Goal: Task Accomplishment & Management: Complete application form

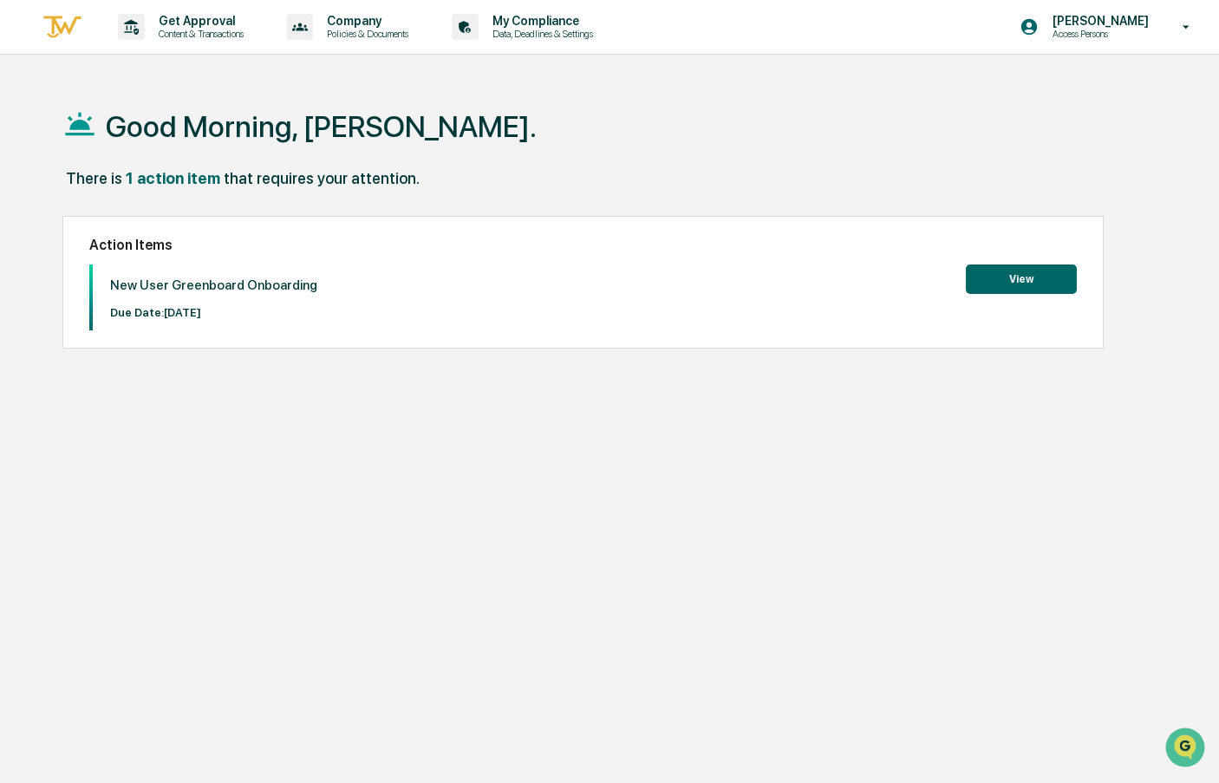
click at [1051, 286] on button "View" at bounding box center [1021, 279] width 111 height 29
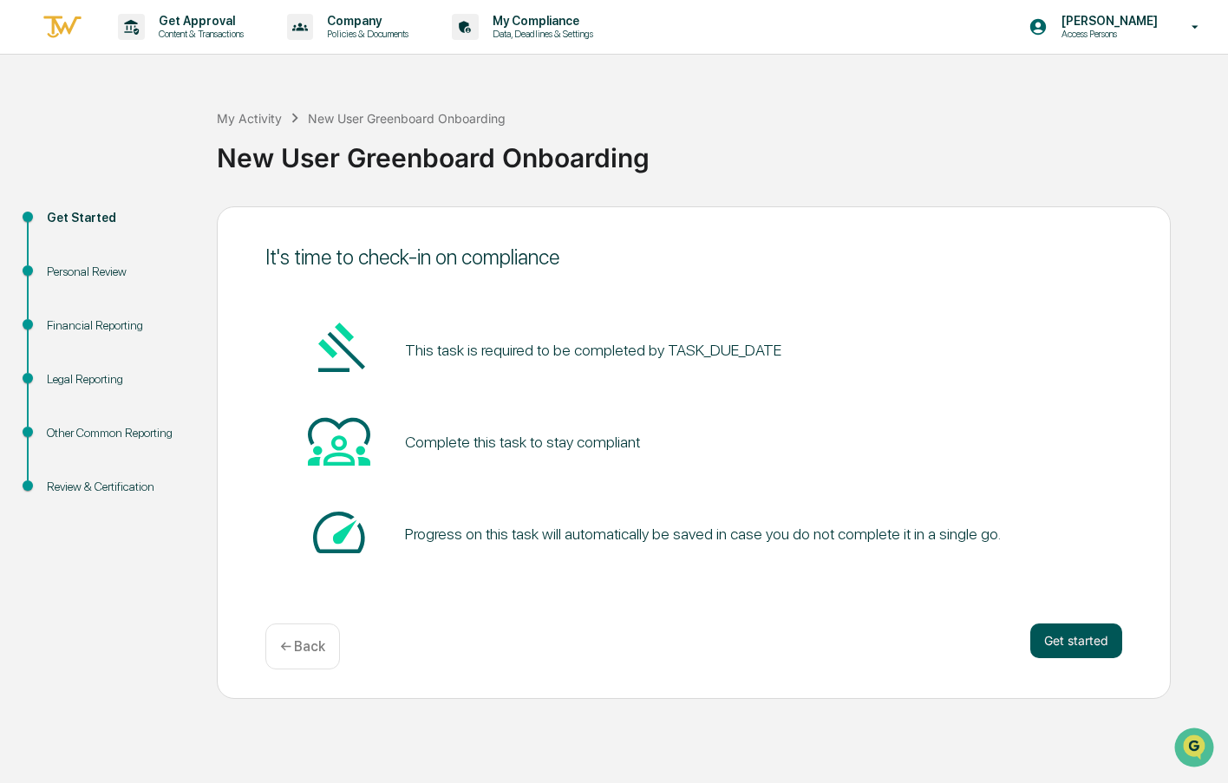
click at [1065, 648] on button "Get started" at bounding box center [1076, 641] width 92 height 35
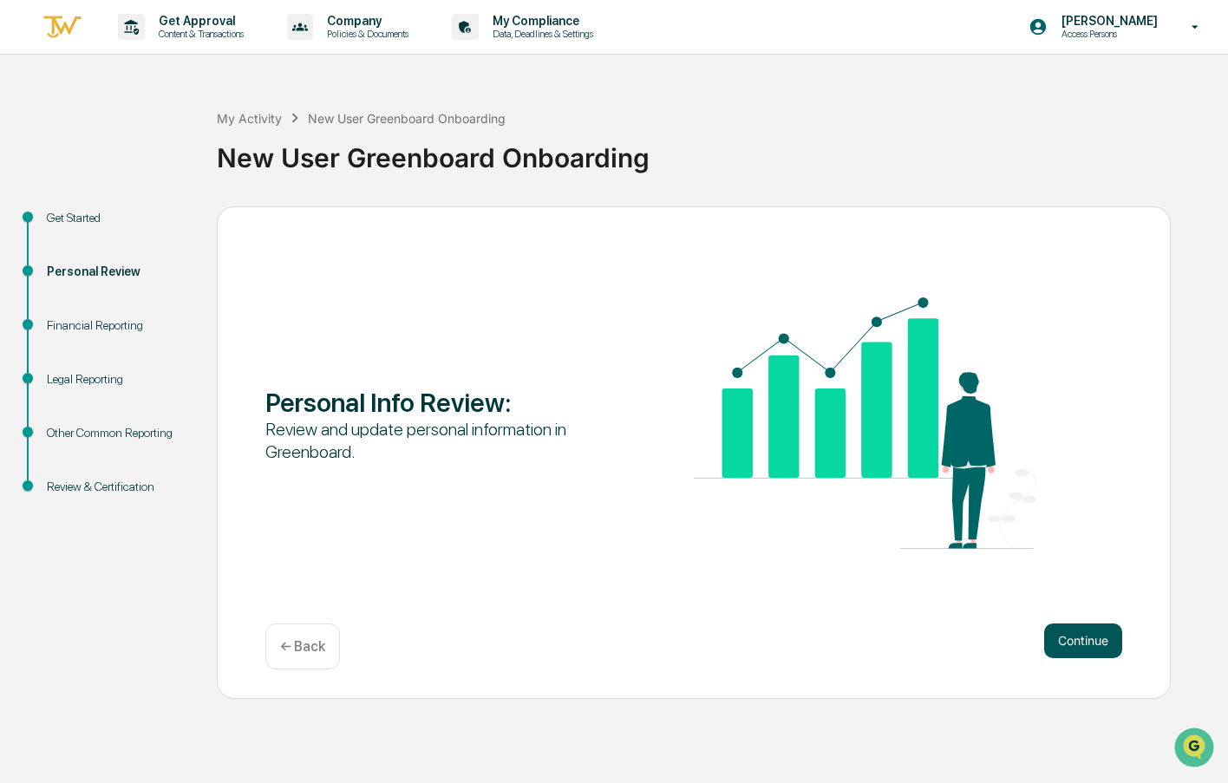
click at [1085, 644] on button "Continue" at bounding box center [1083, 641] width 78 height 35
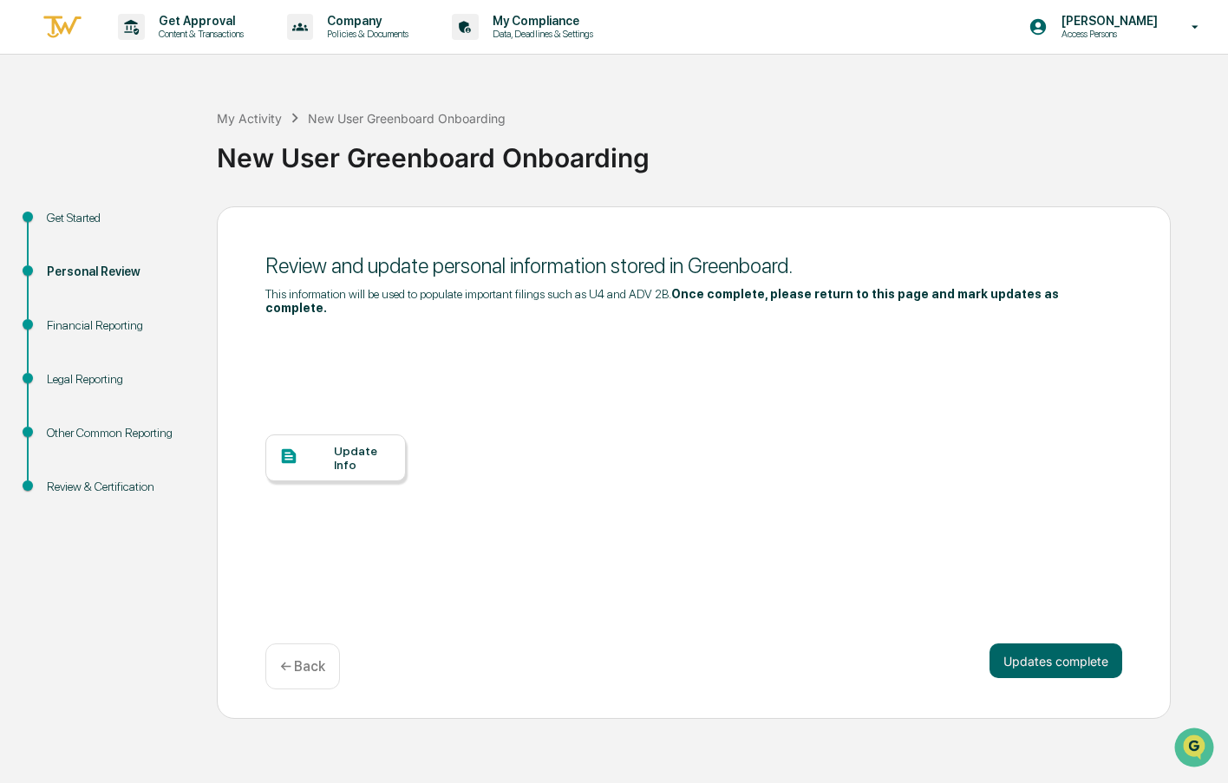
click at [334, 449] on div "Update Info" at bounding box center [363, 458] width 58 height 28
click at [1027, 644] on button "Updates complete" at bounding box center [1056, 661] width 133 height 35
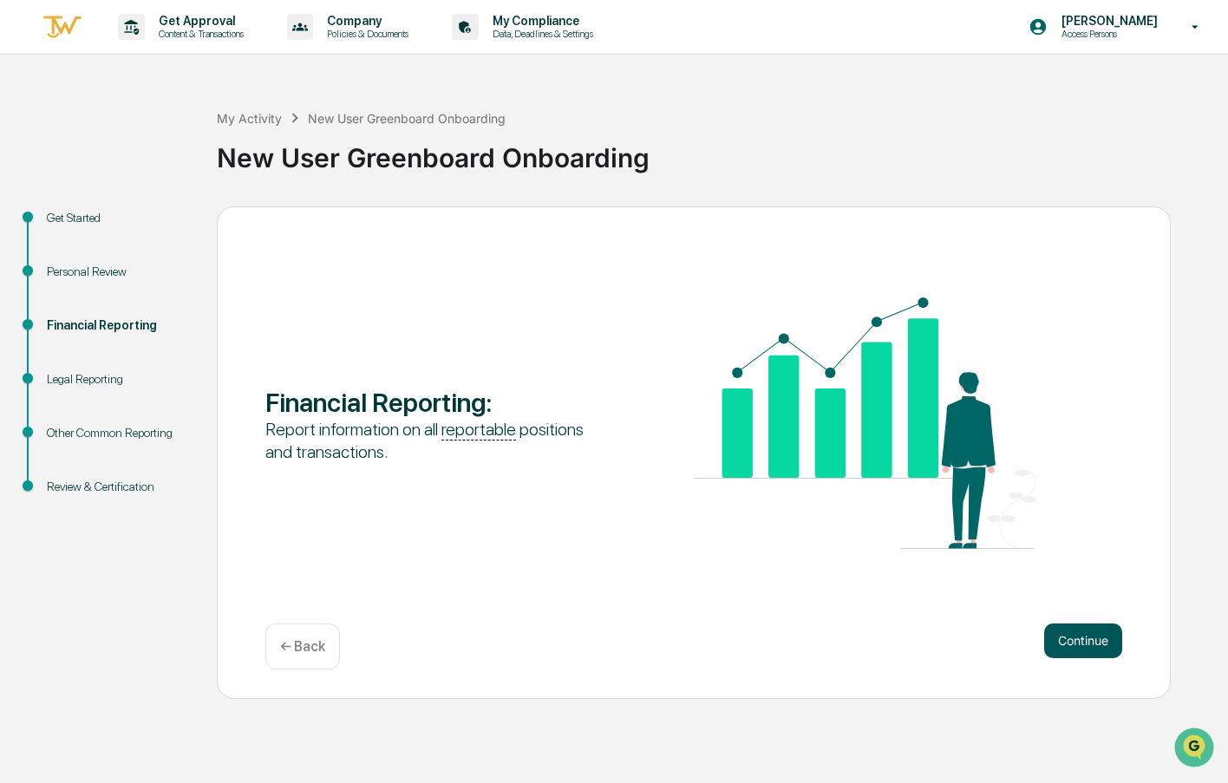
click at [1092, 641] on button "Continue" at bounding box center [1083, 641] width 78 height 35
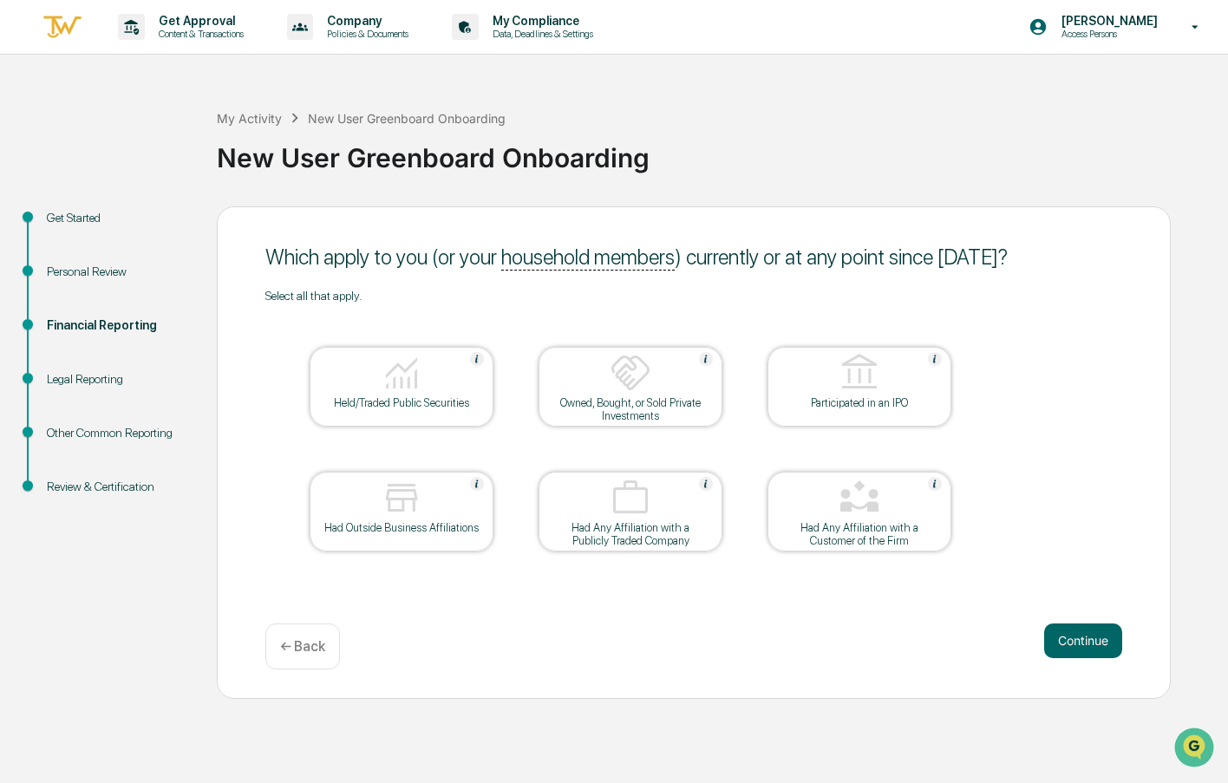
click at [367, 376] on div at bounding box center [401, 374] width 173 height 44
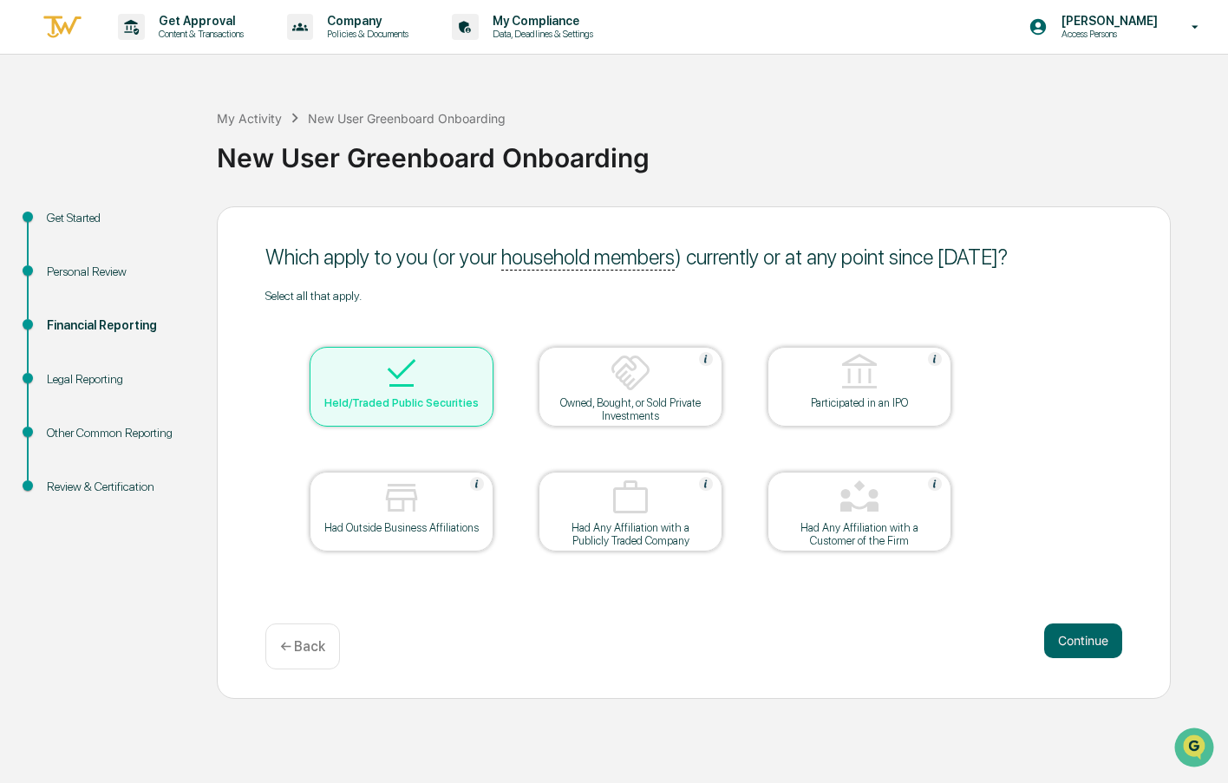
click at [565, 398] on div "Owned, Bought, or Sold Private Investments" at bounding box center [630, 409] width 156 height 26
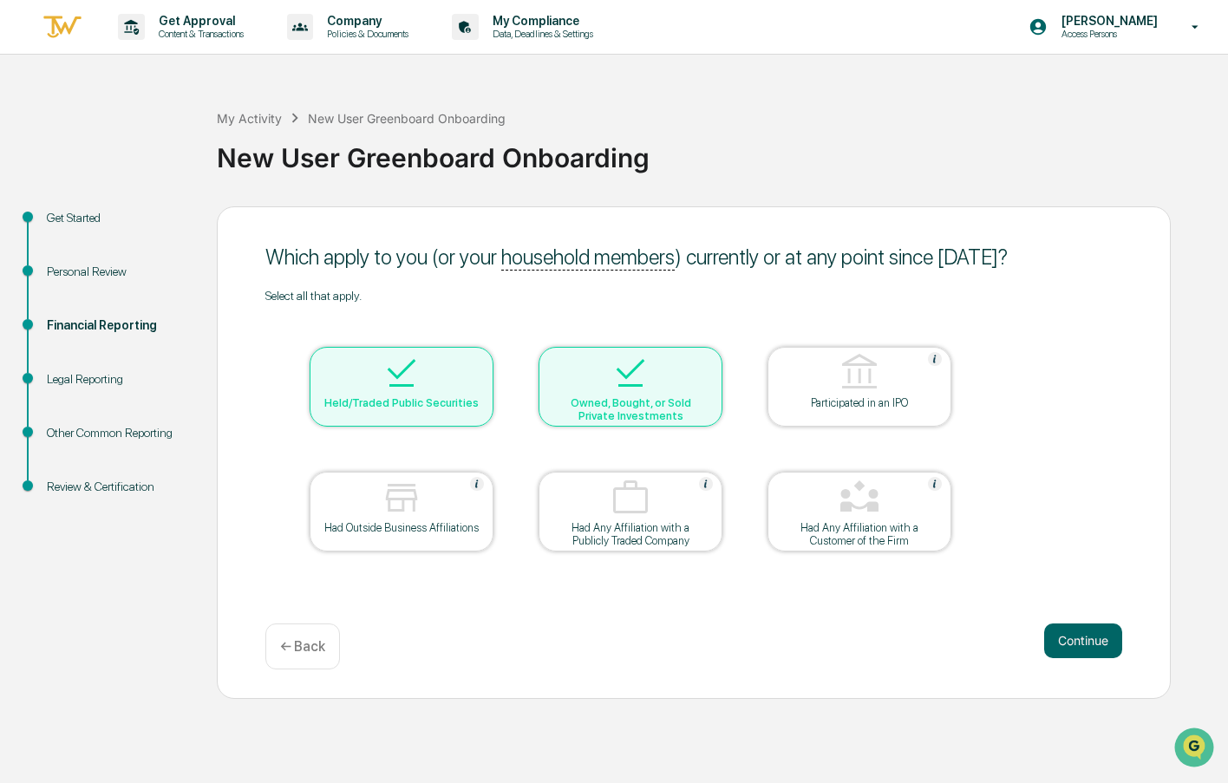
click at [565, 398] on div "Owned, Bought, or Sold Private Investments" at bounding box center [630, 409] width 156 height 26
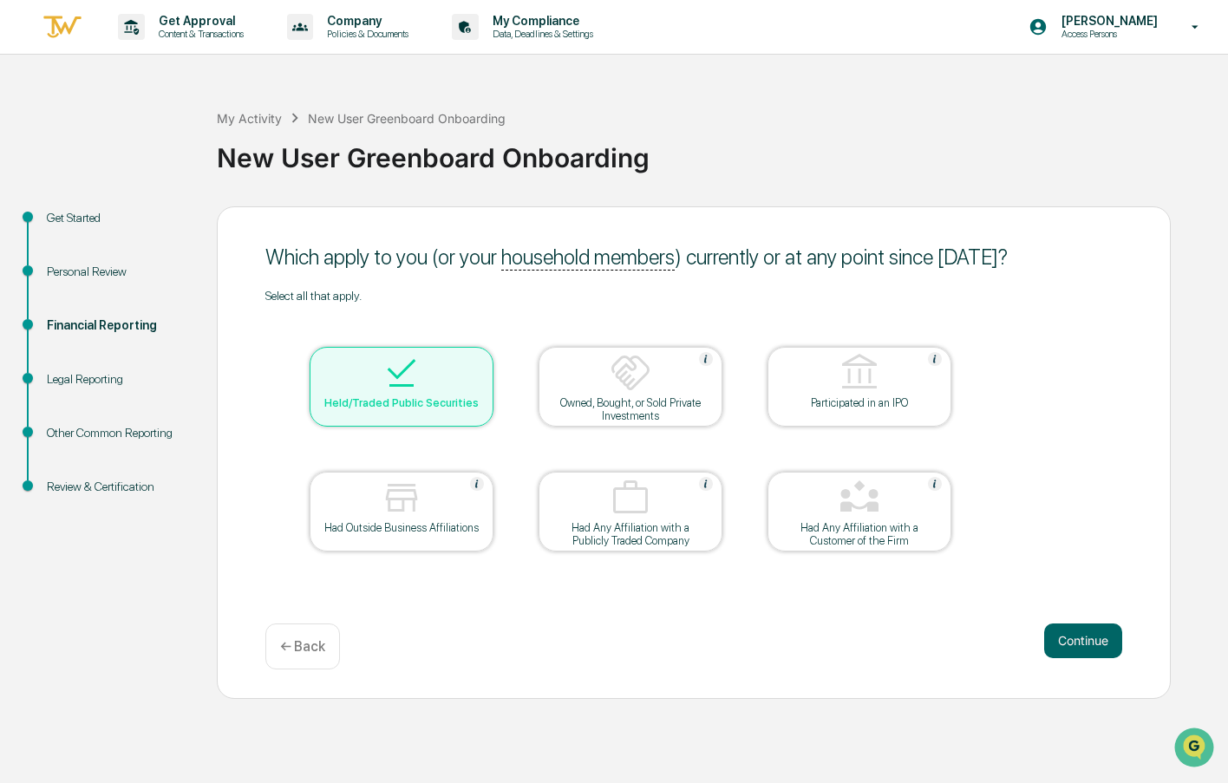
click at [340, 398] on div "Held/Traded Public Securities" at bounding box center [402, 402] width 156 height 13
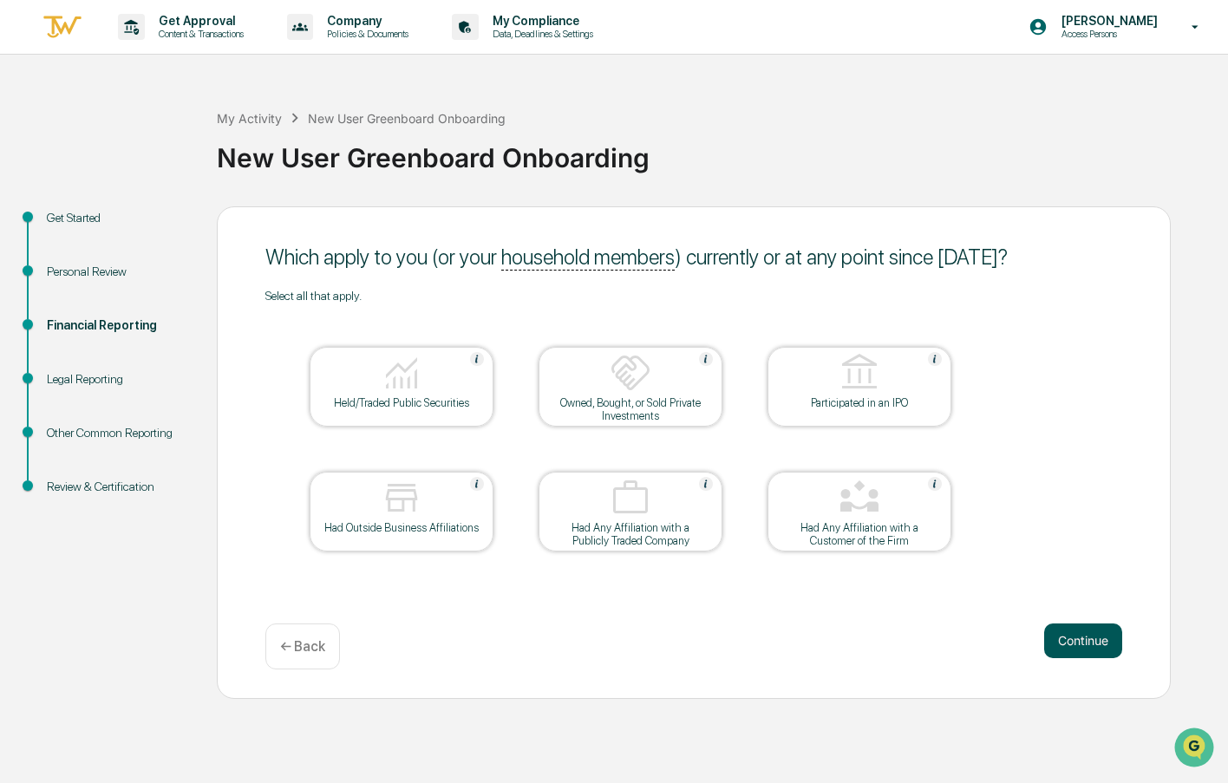
click at [1059, 641] on button "Continue" at bounding box center [1083, 641] width 78 height 35
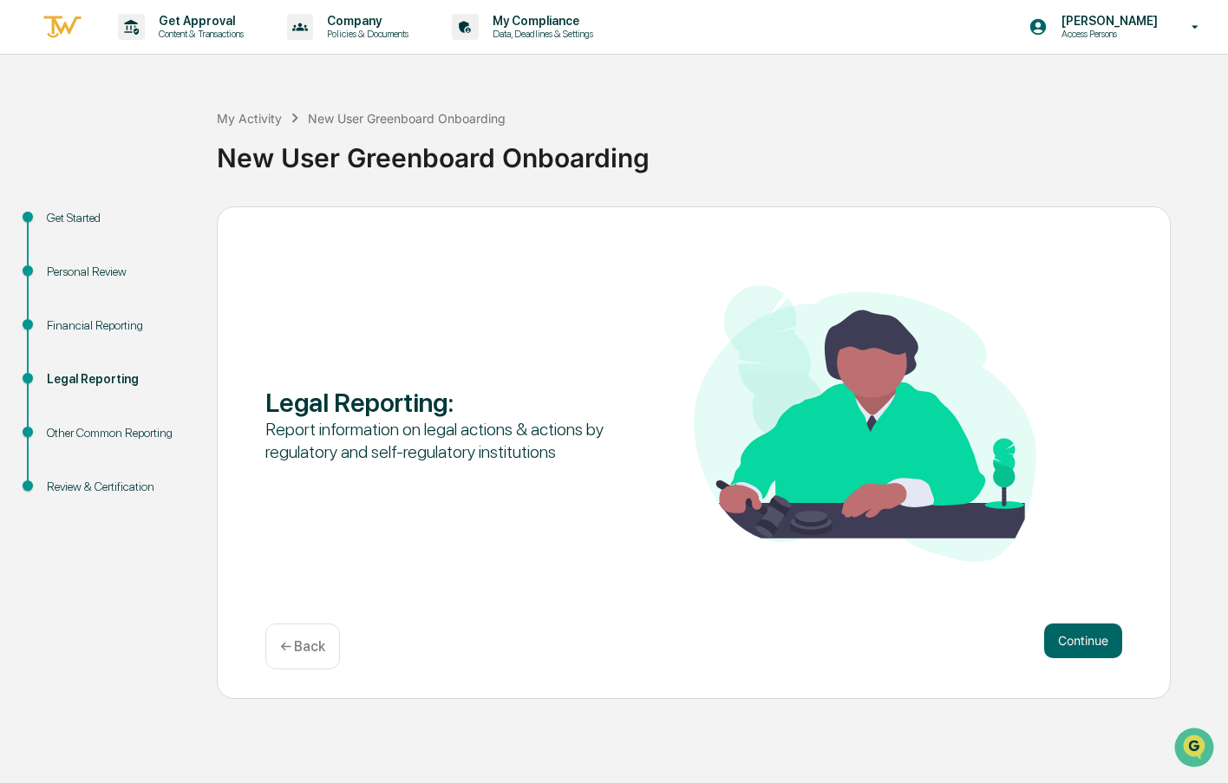
click at [1059, 641] on button "Continue" at bounding box center [1083, 641] width 78 height 35
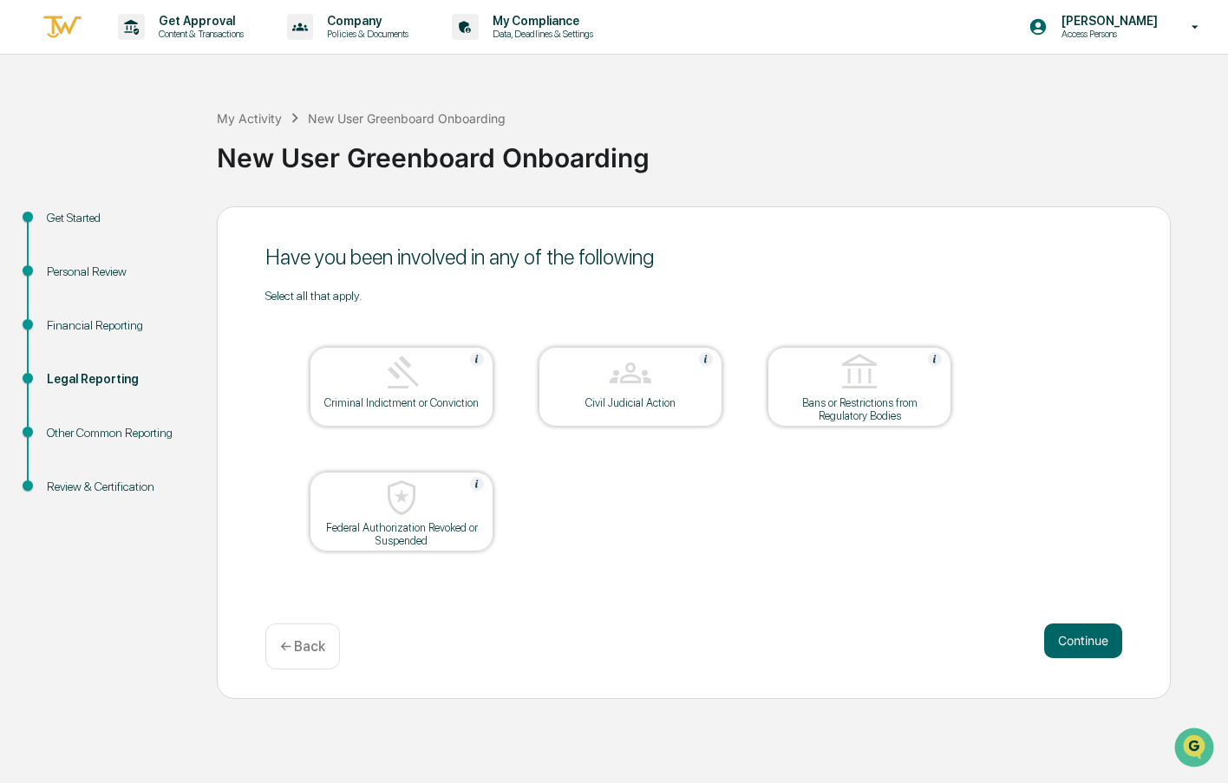
click at [1059, 641] on button "Continue" at bounding box center [1083, 641] width 78 height 35
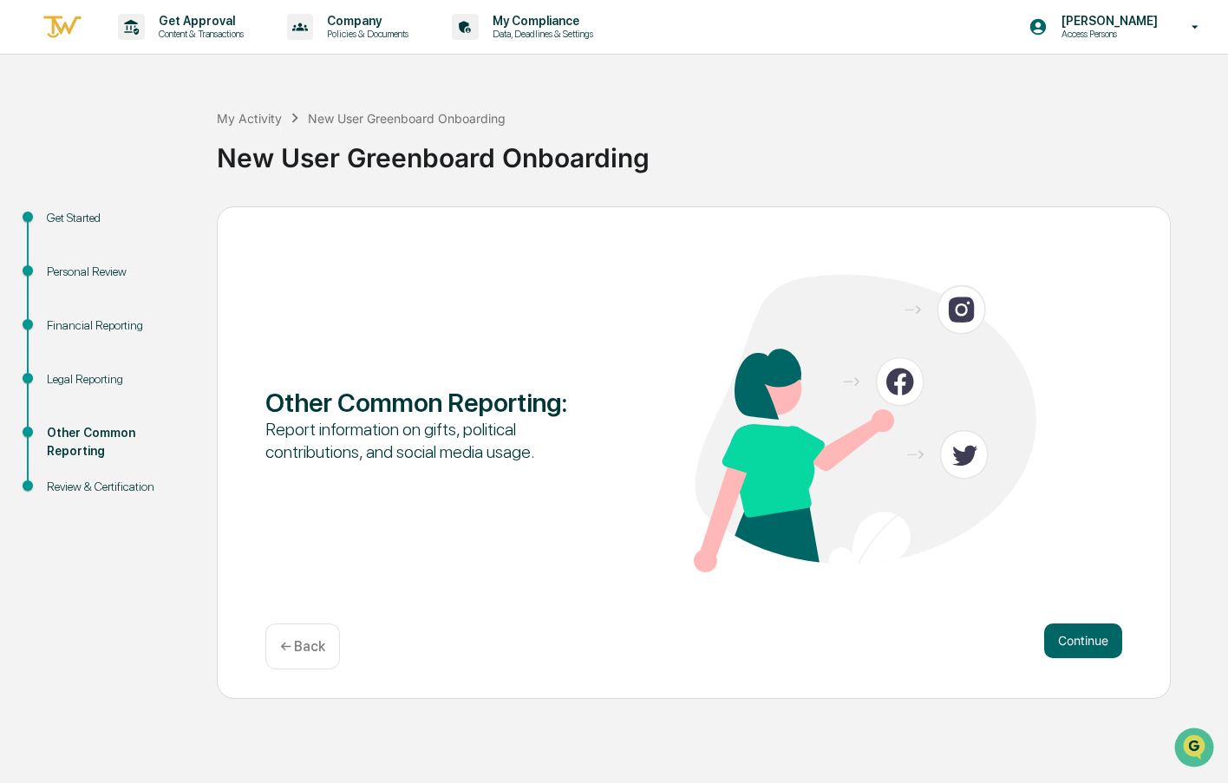
click at [1059, 641] on button "Continue" at bounding box center [1083, 641] width 78 height 35
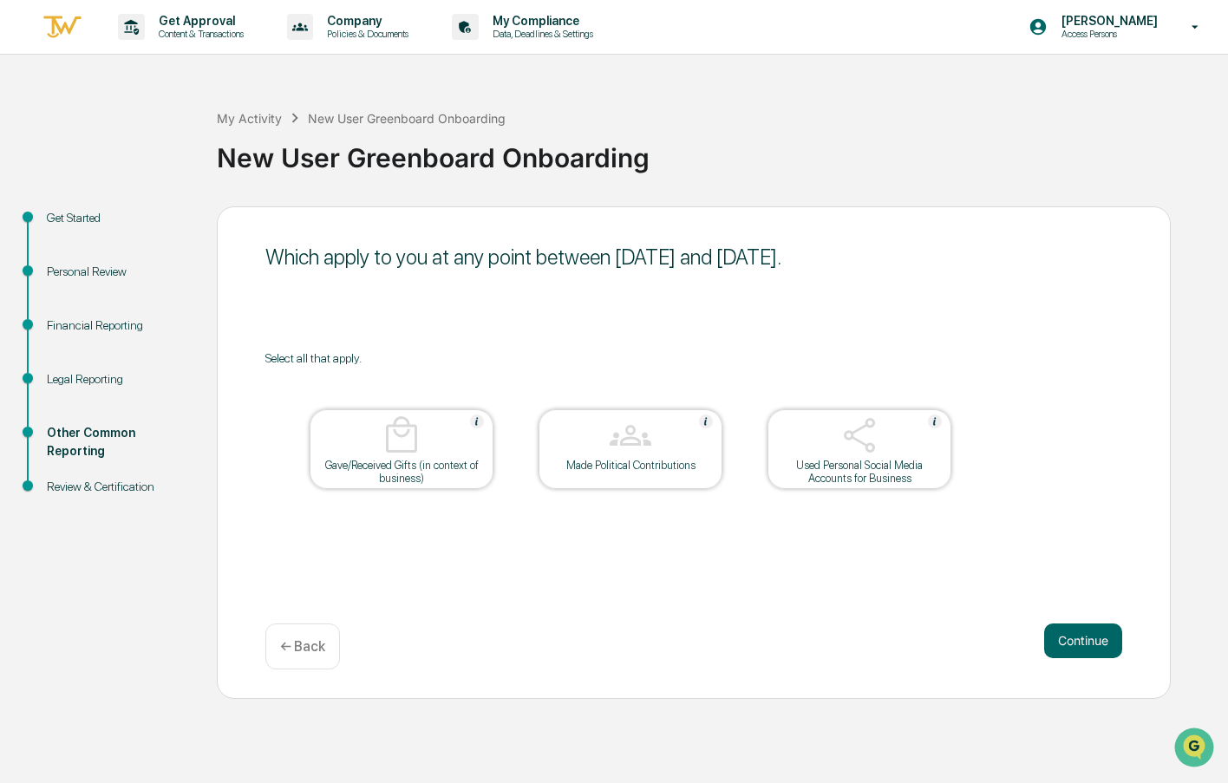
click at [435, 465] on div "Gave/Received Gifts (in context of business)" at bounding box center [402, 472] width 156 height 26
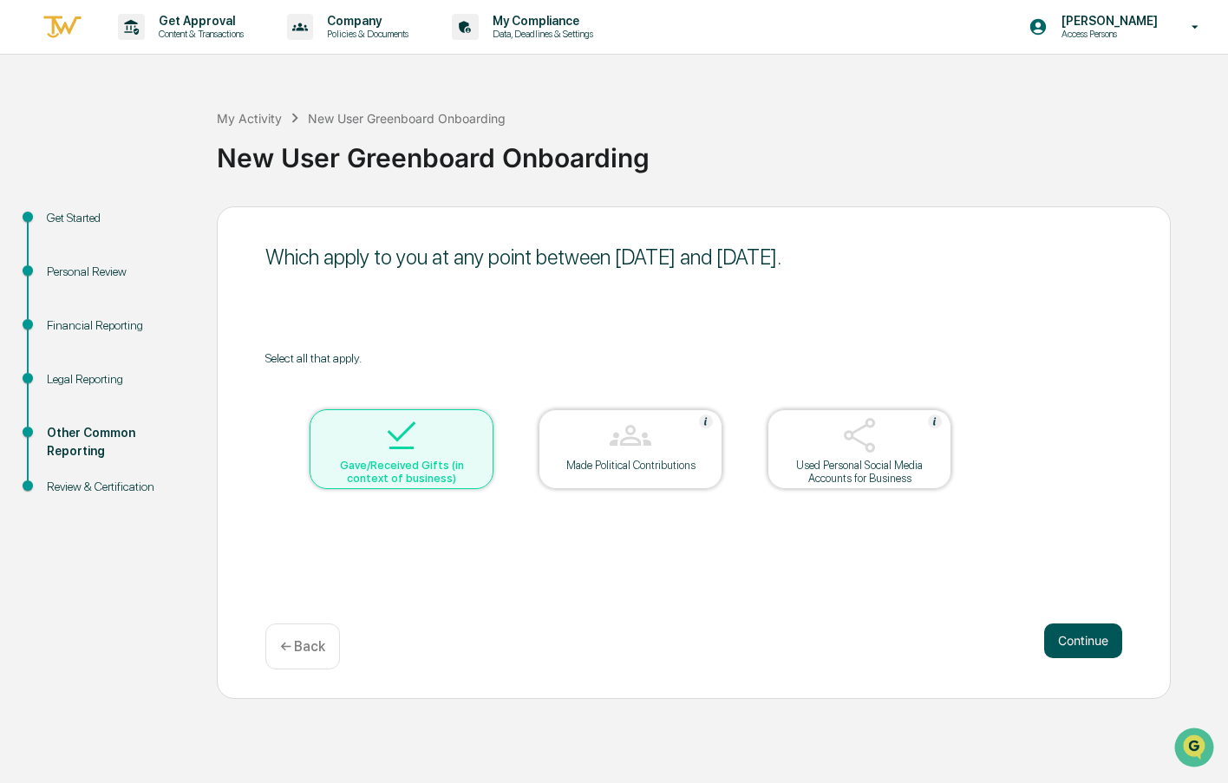
click at [1054, 643] on button "Continue" at bounding box center [1083, 641] width 78 height 35
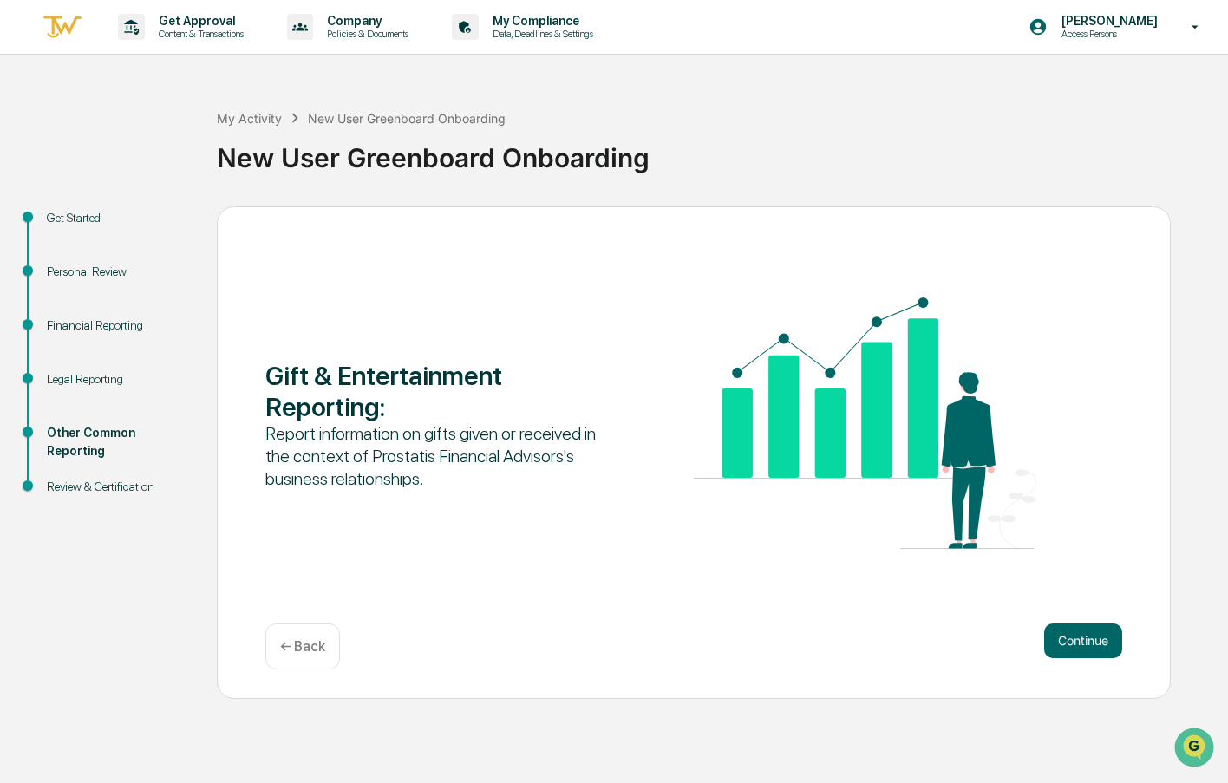
click at [1054, 643] on button "Continue" at bounding box center [1083, 641] width 78 height 35
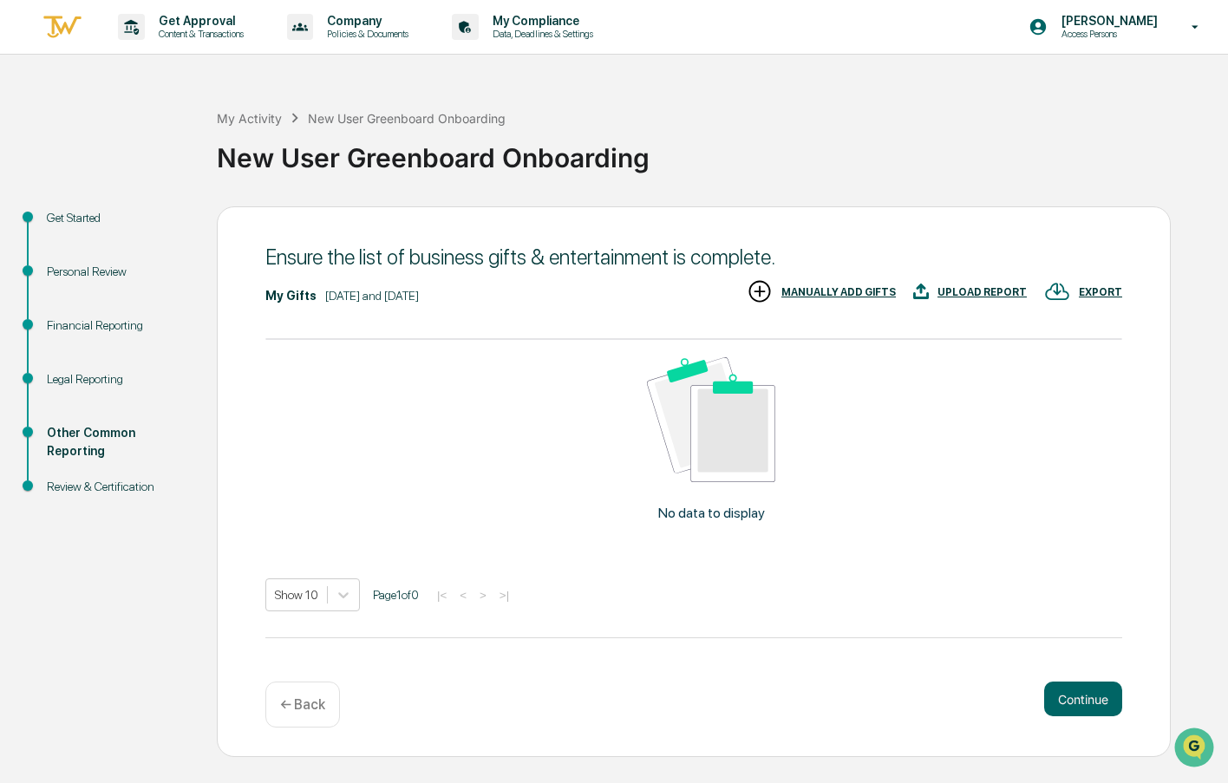
click at [773, 284] on img at bounding box center [760, 291] width 26 height 26
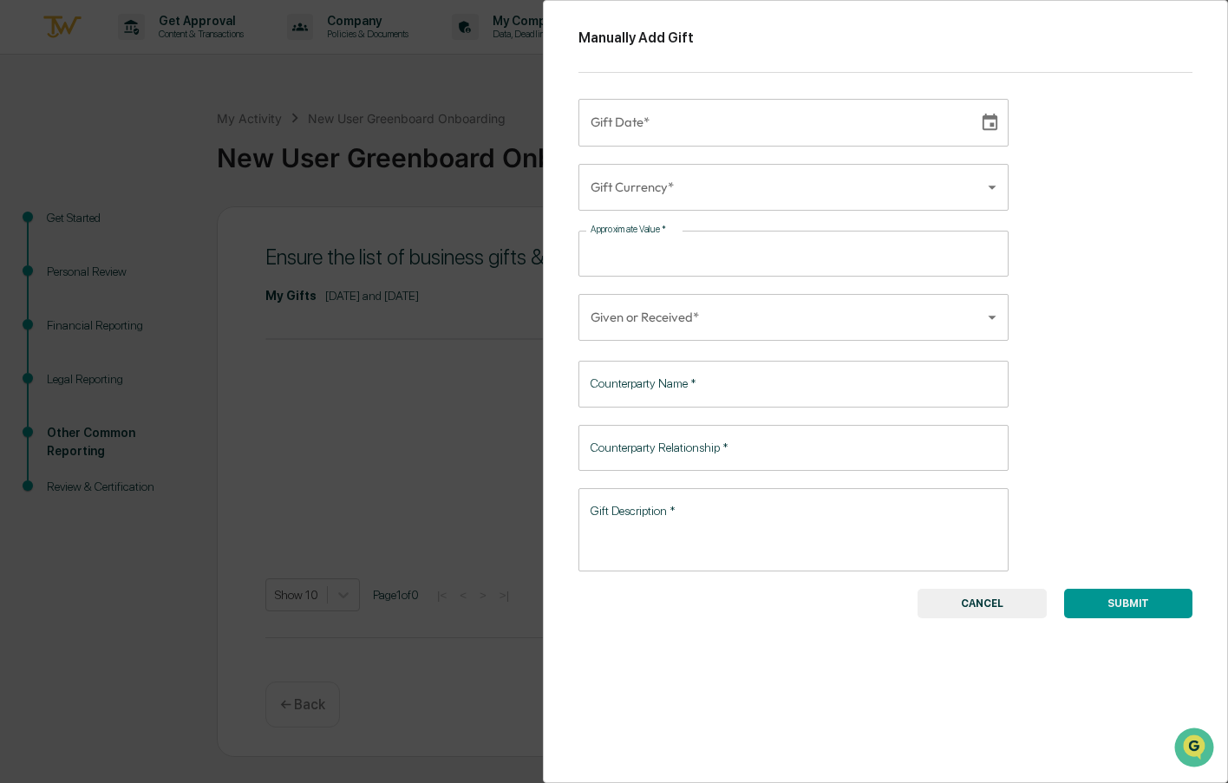
type input "**********"
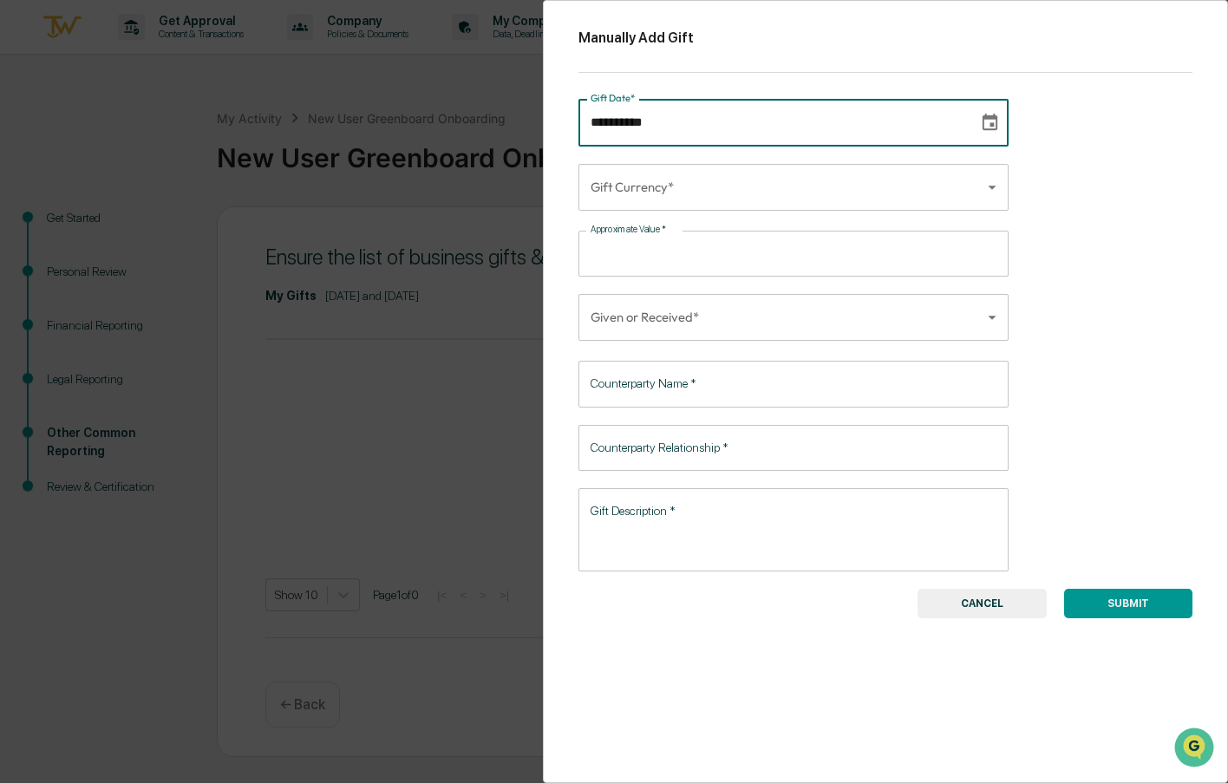
click at [735, 125] on input "**********" at bounding box center [772, 122] width 388 height 47
click at [975, 601] on button "CANCEL" at bounding box center [982, 603] width 129 height 29
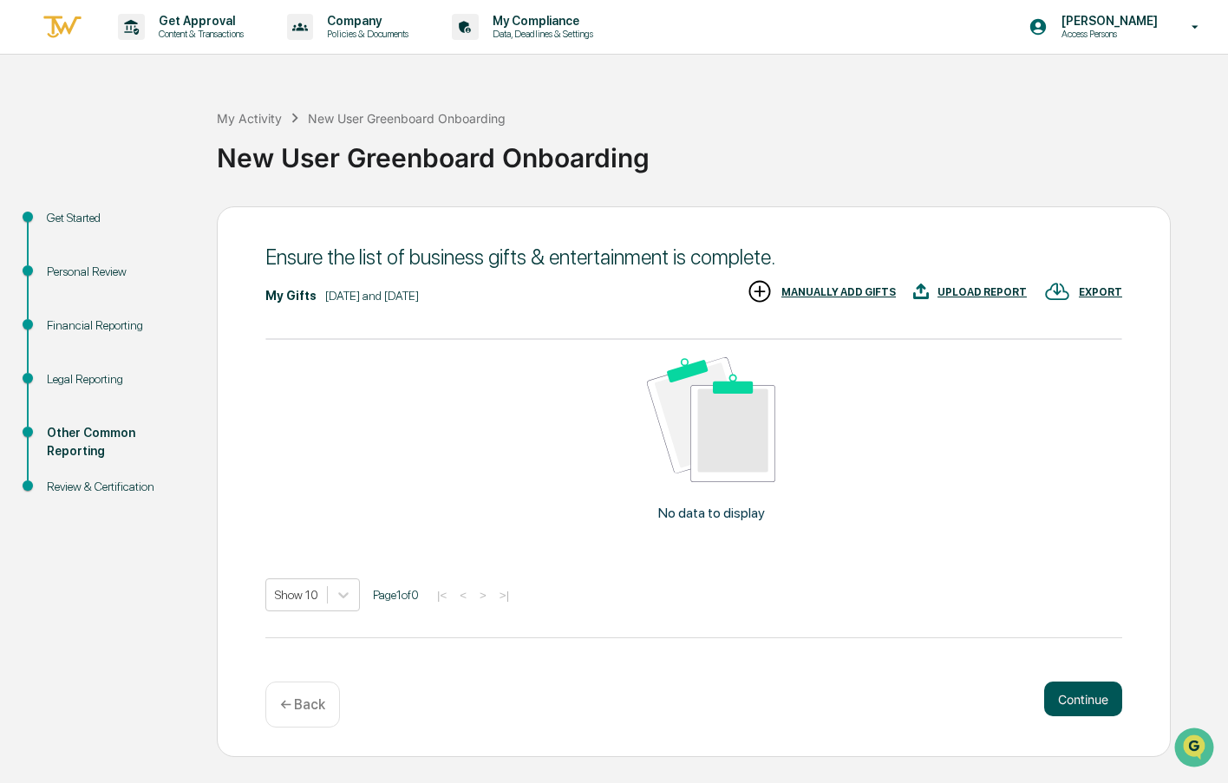
click at [1101, 694] on button "Continue" at bounding box center [1083, 699] width 78 height 35
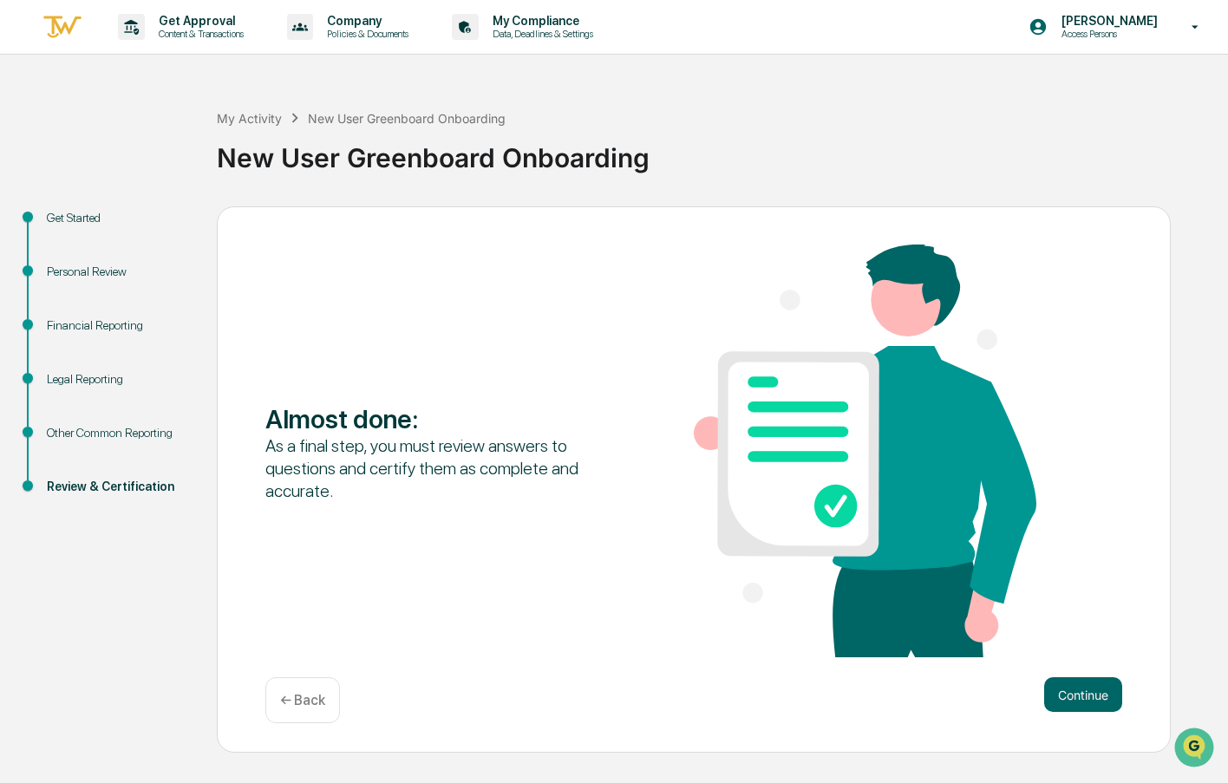
click at [1101, 694] on button "Continue" at bounding box center [1083, 694] width 78 height 35
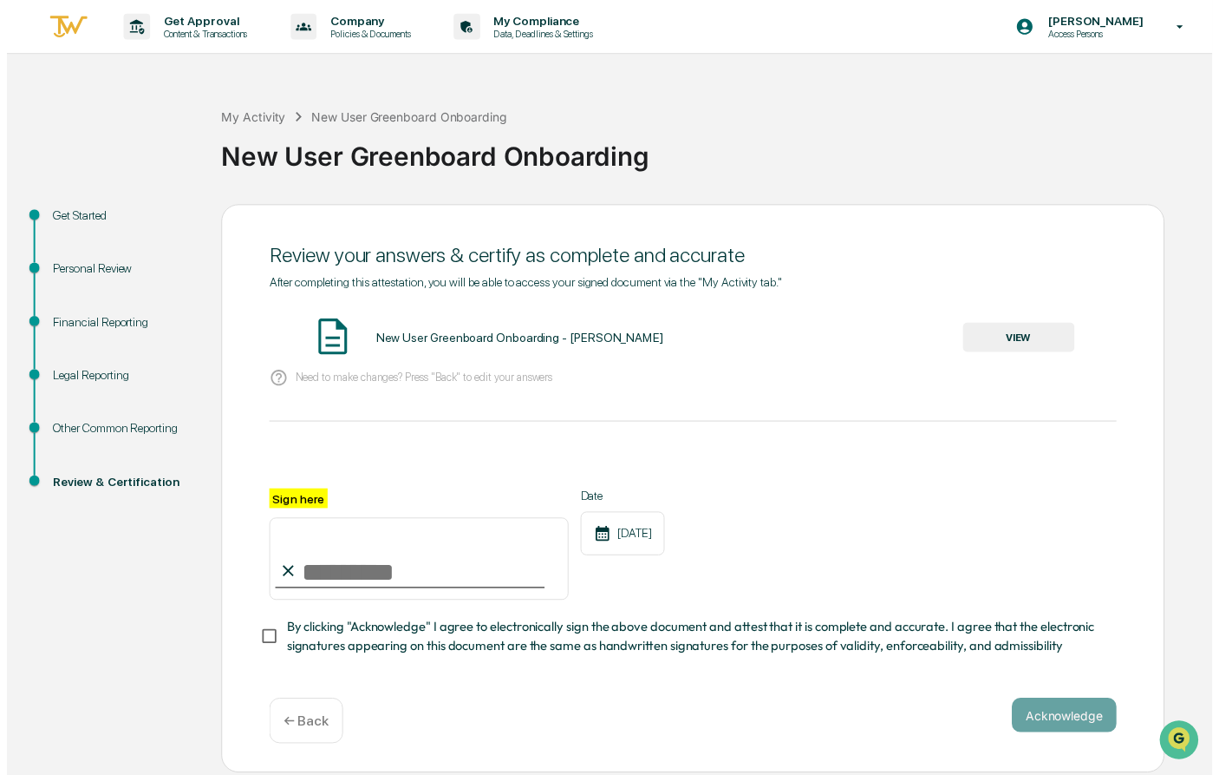
scroll to position [3, 0]
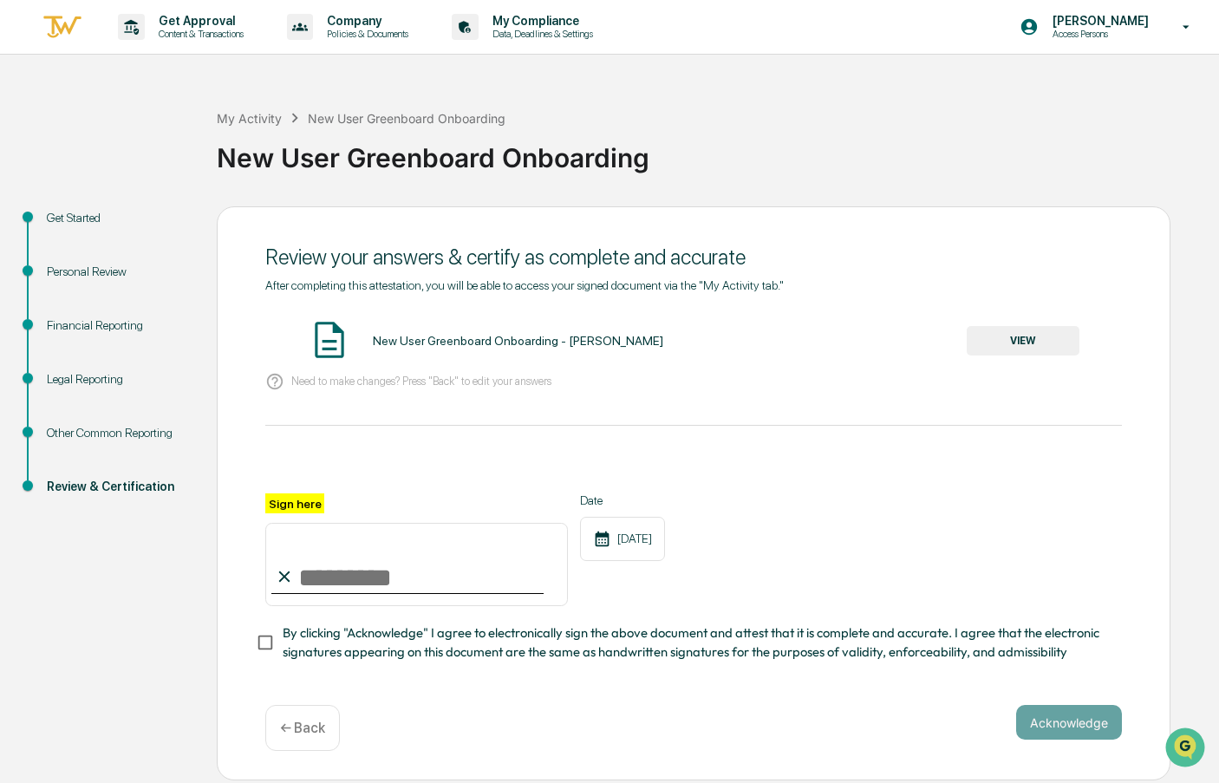
click at [295, 611] on div "Sign here Date [DATE] By clicking "Acknowledge" I agree to electronically sign …" at bounding box center [693, 577] width 857 height 168
click at [308, 572] on input "Sign here" at bounding box center [416, 564] width 303 height 83
type input "**********"
click at [761, 544] on div "**********" at bounding box center [693, 549] width 857 height 113
click at [1054, 729] on button "Acknowledge" at bounding box center [1069, 722] width 106 height 35
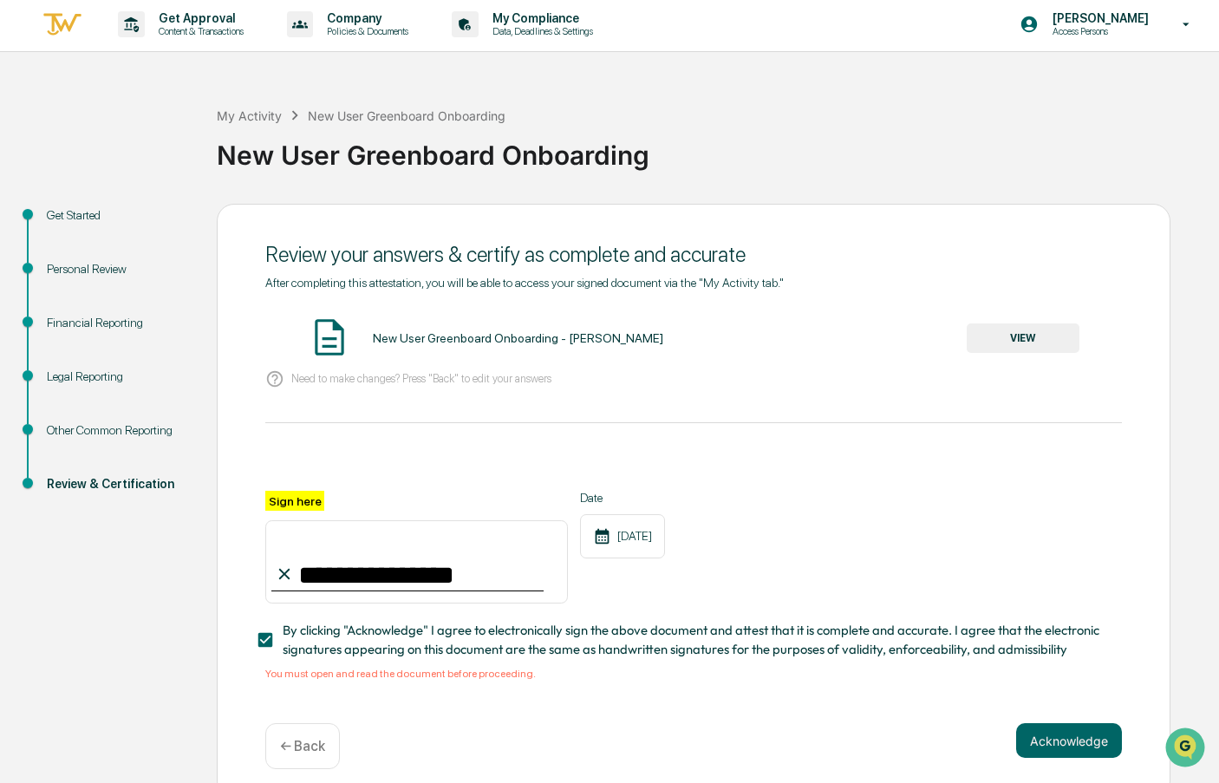
click at [1056, 343] on button "VIEW" at bounding box center [1023, 338] width 113 height 29
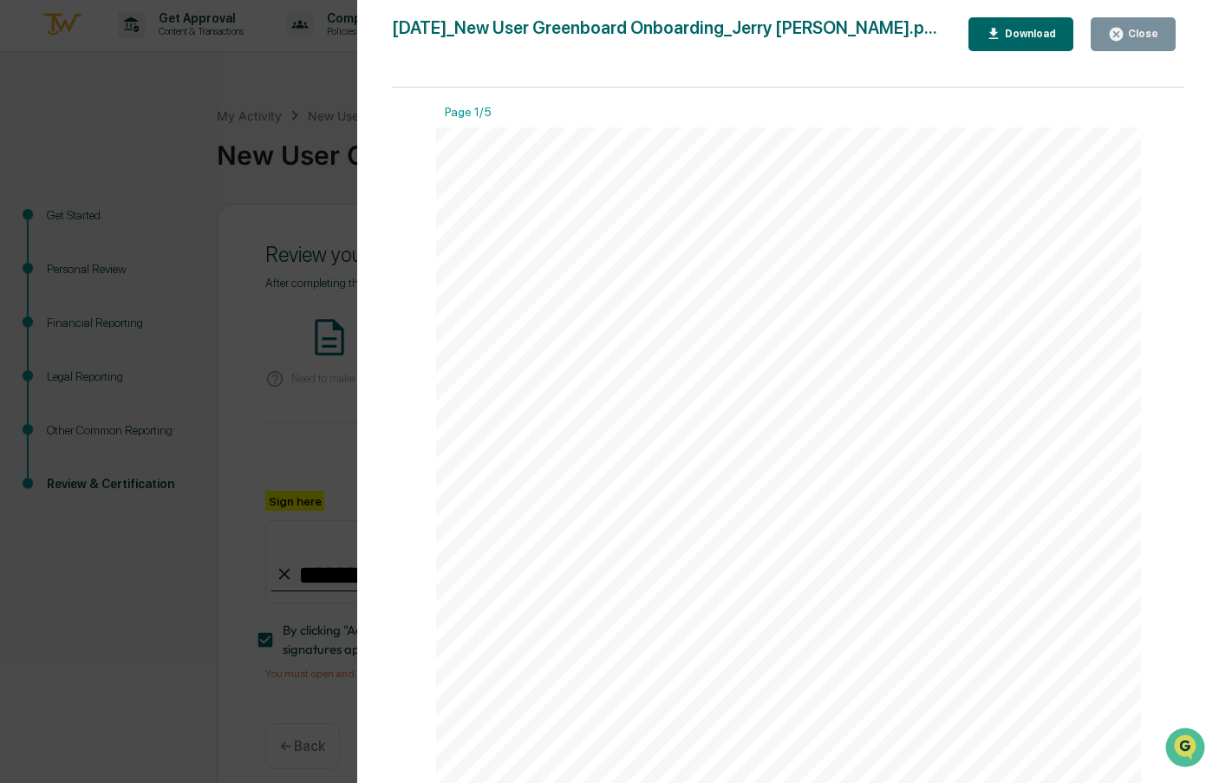
click at [1132, 48] on button "Close" at bounding box center [1133, 34] width 85 height 34
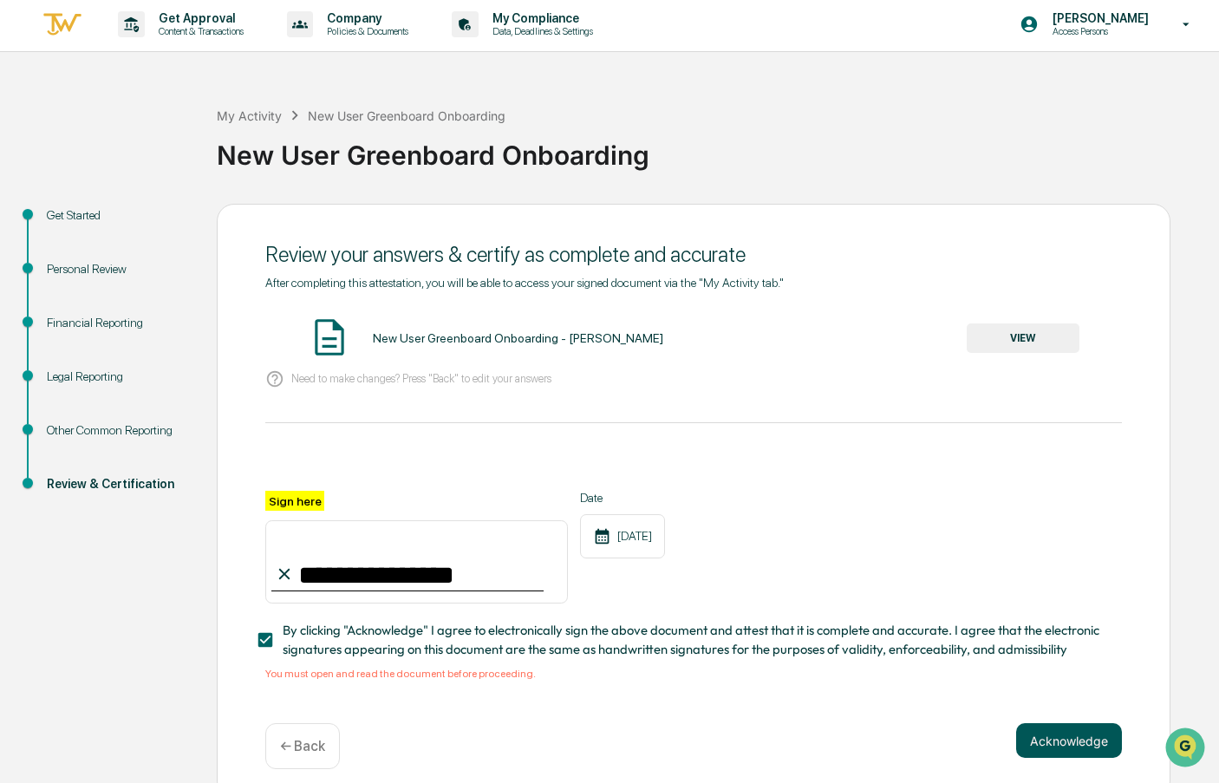
click at [1086, 755] on button "Acknowledge" at bounding box center [1069, 740] width 106 height 35
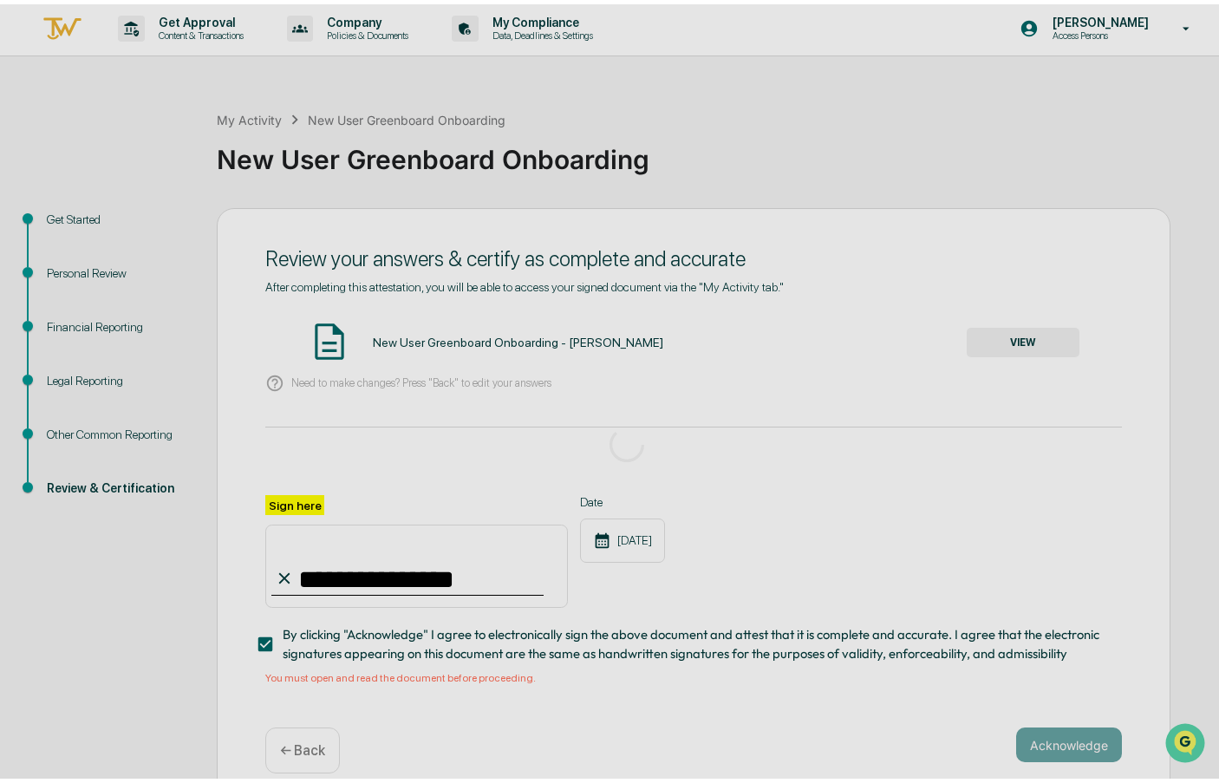
scroll to position [0, 0]
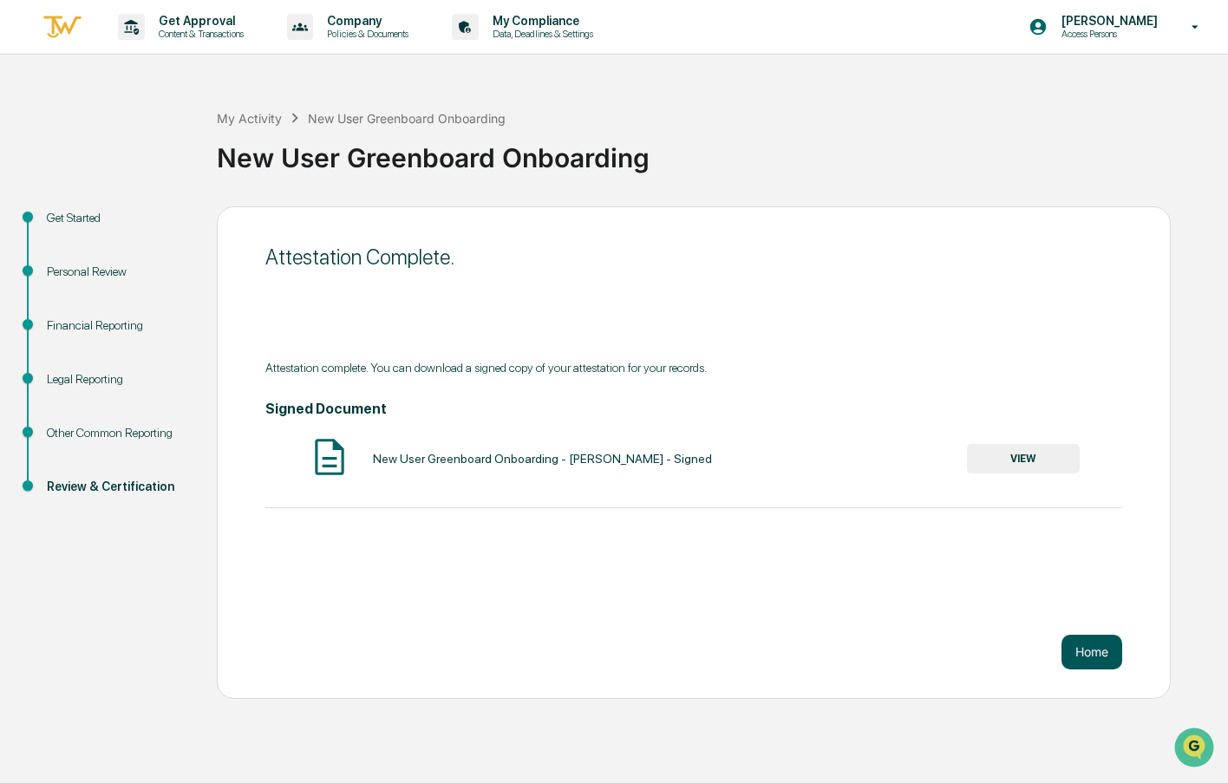
click at [1084, 659] on button "Home" at bounding box center [1092, 652] width 61 height 35
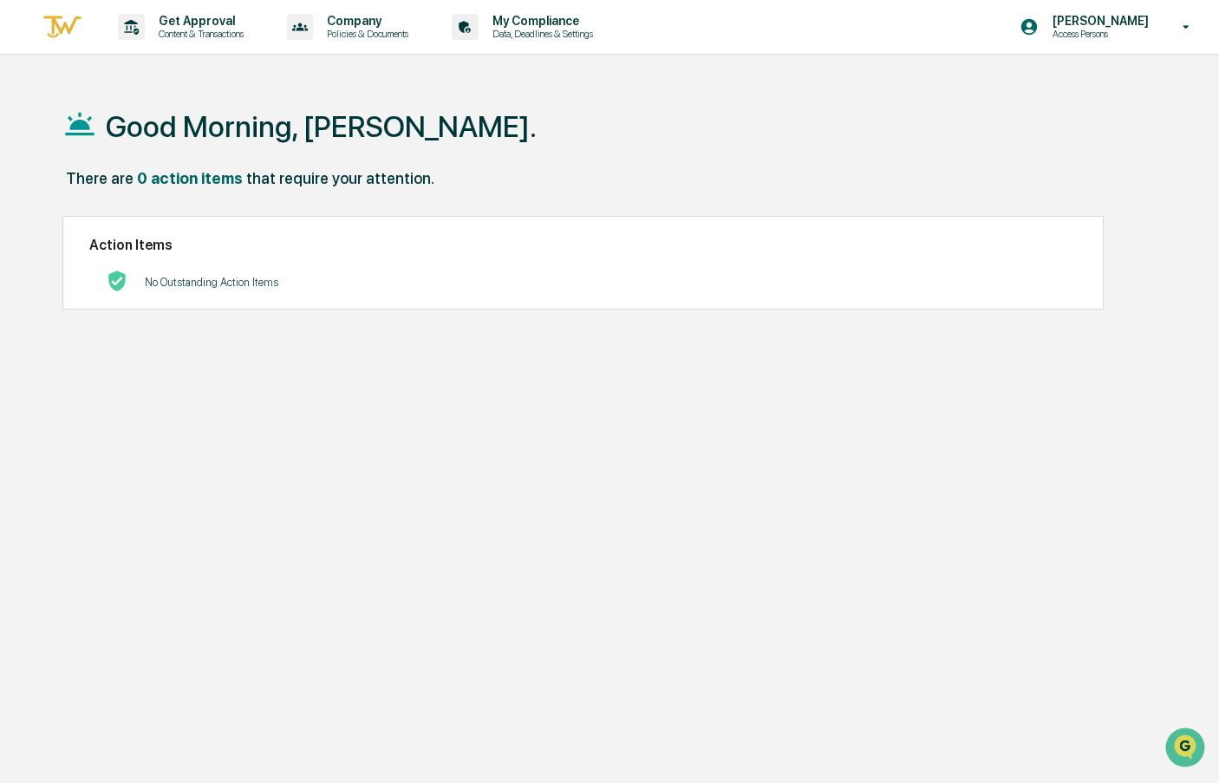
click at [56, 26] on img at bounding box center [63, 27] width 42 height 29
click at [1117, 36] on p "Access Persons" at bounding box center [1098, 34] width 119 height 12
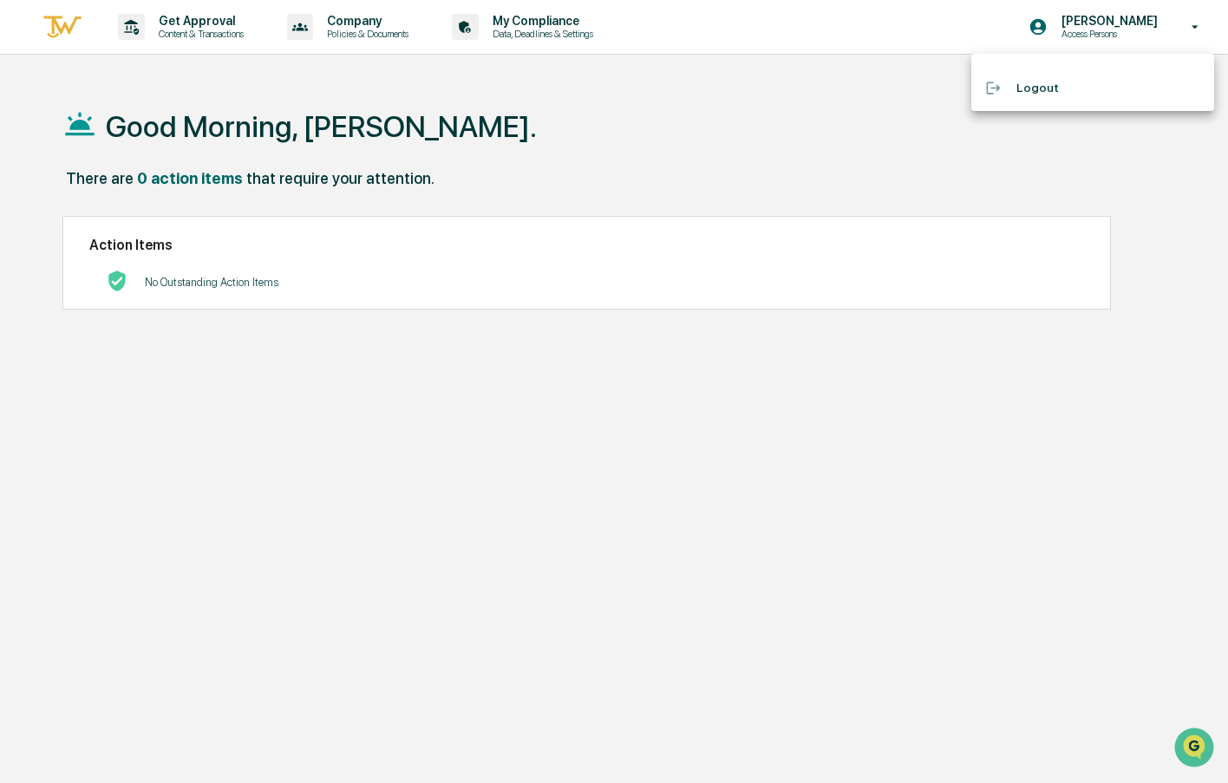
click at [1125, 24] on div at bounding box center [614, 391] width 1228 height 783
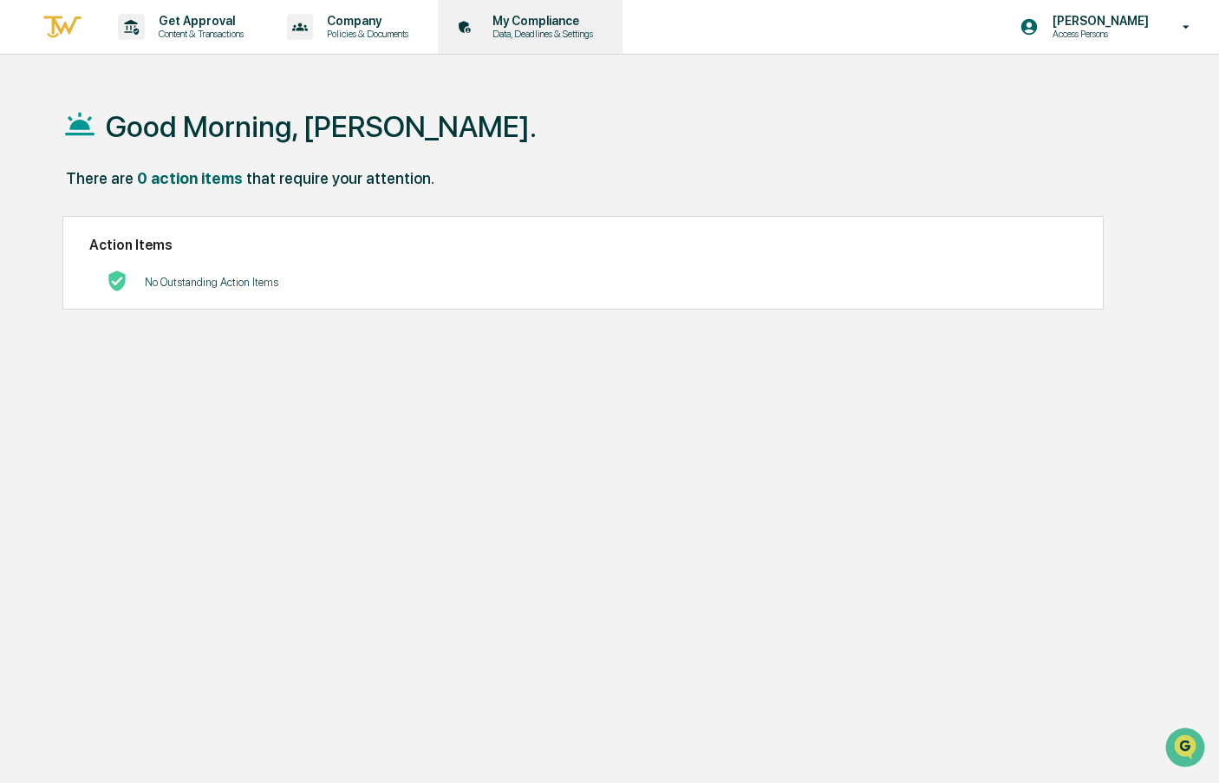
click at [541, 31] on p "Data, Deadlines & Settings" at bounding box center [540, 34] width 123 height 12
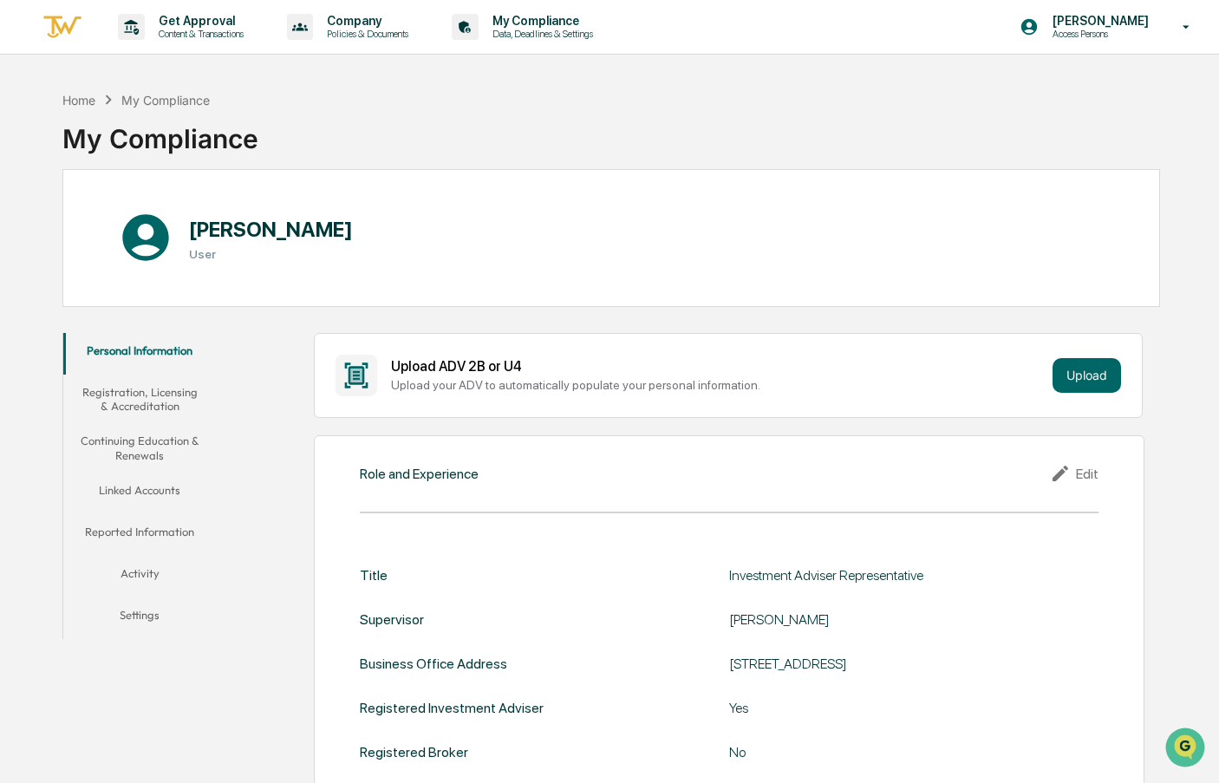
click at [176, 493] on button "Linked Accounts" at bounding box center [139, 494] width 153 height 42
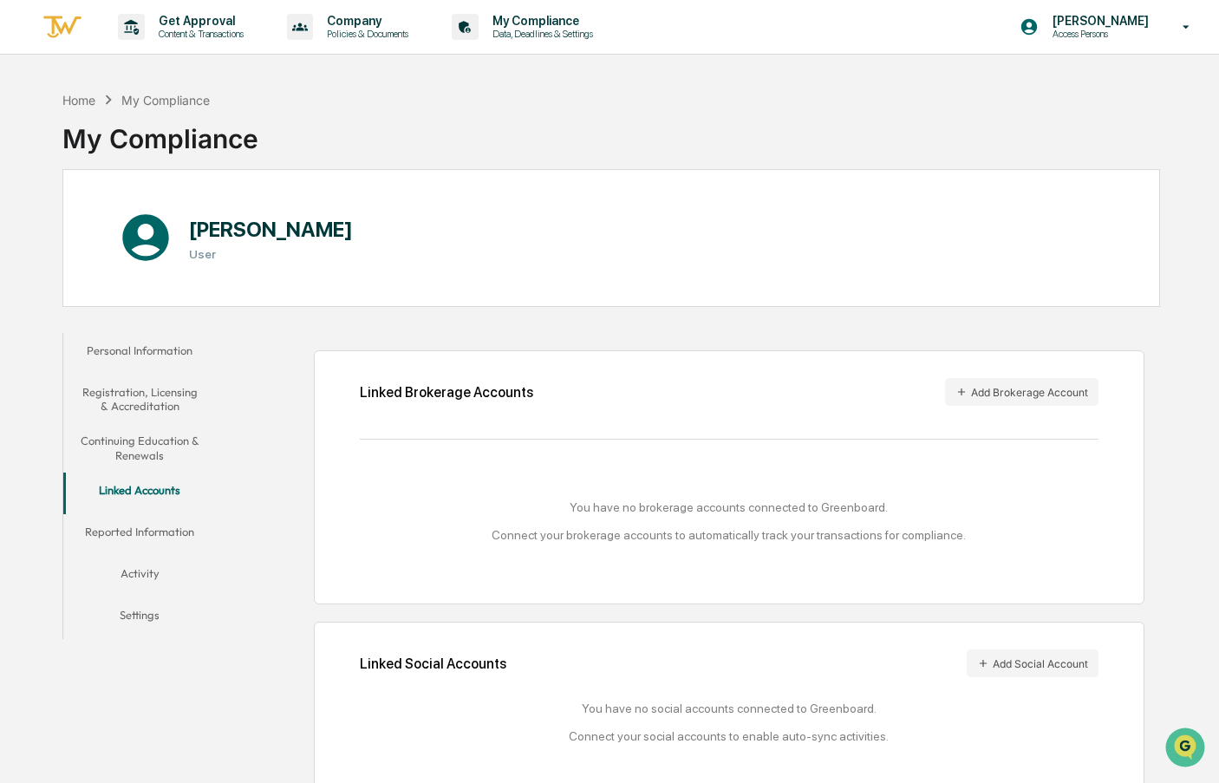
scroll to position [82, 0]
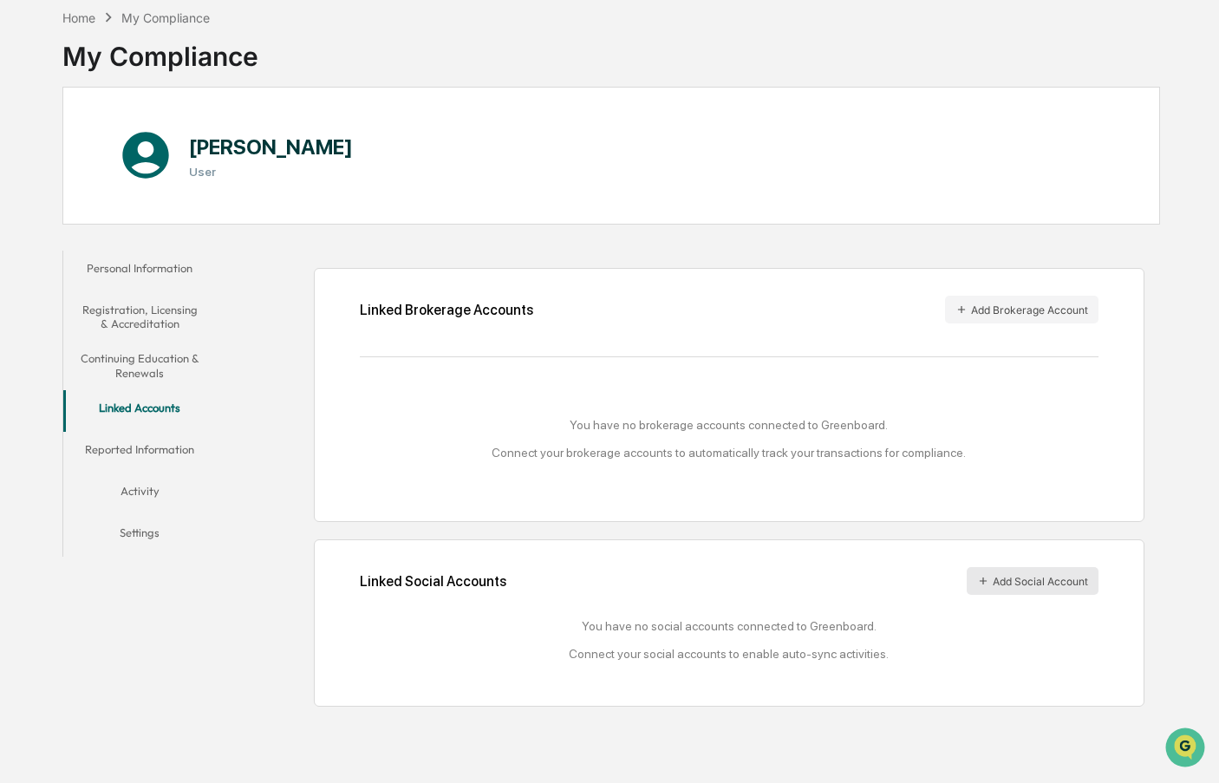
click at [1041, 578] on button "Add Social Account" at bounding box center [1033, 581] width 132 height 28
click at [187, 458] on button "Reported Information" at bounding box center [139, 453] width 153 height 42
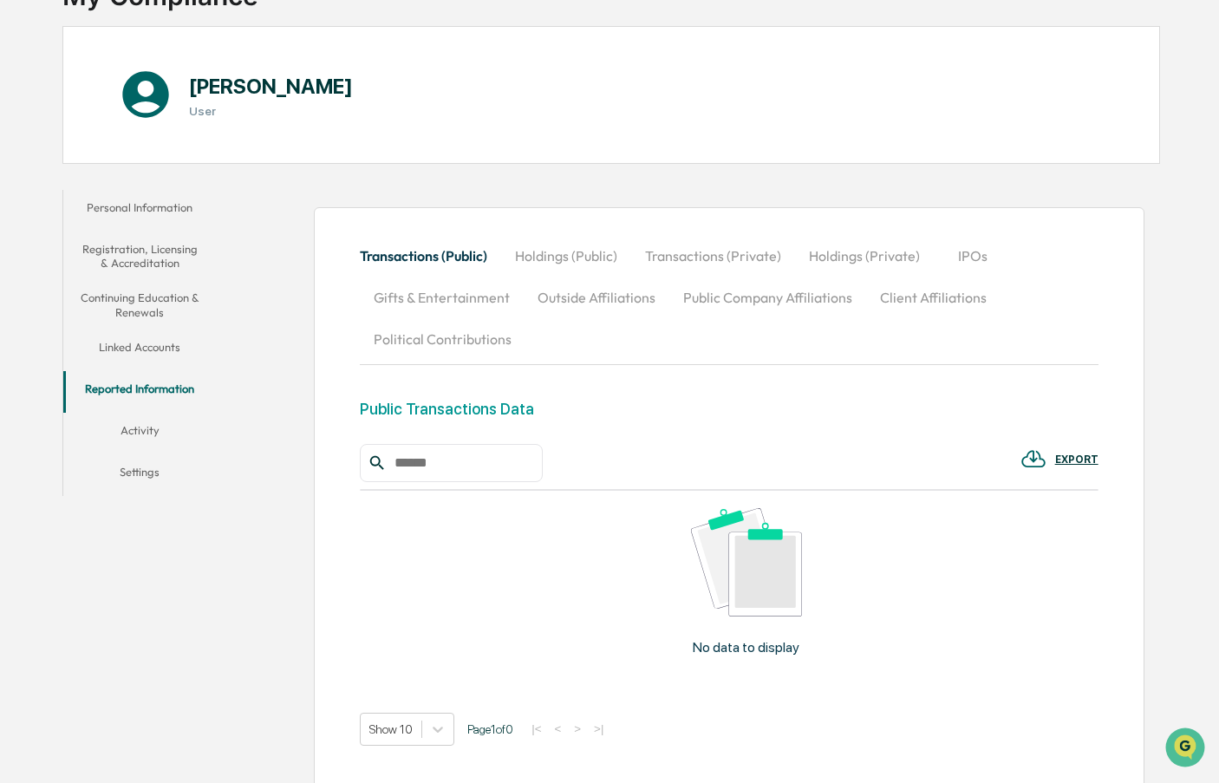
scroll to position [216, 0]
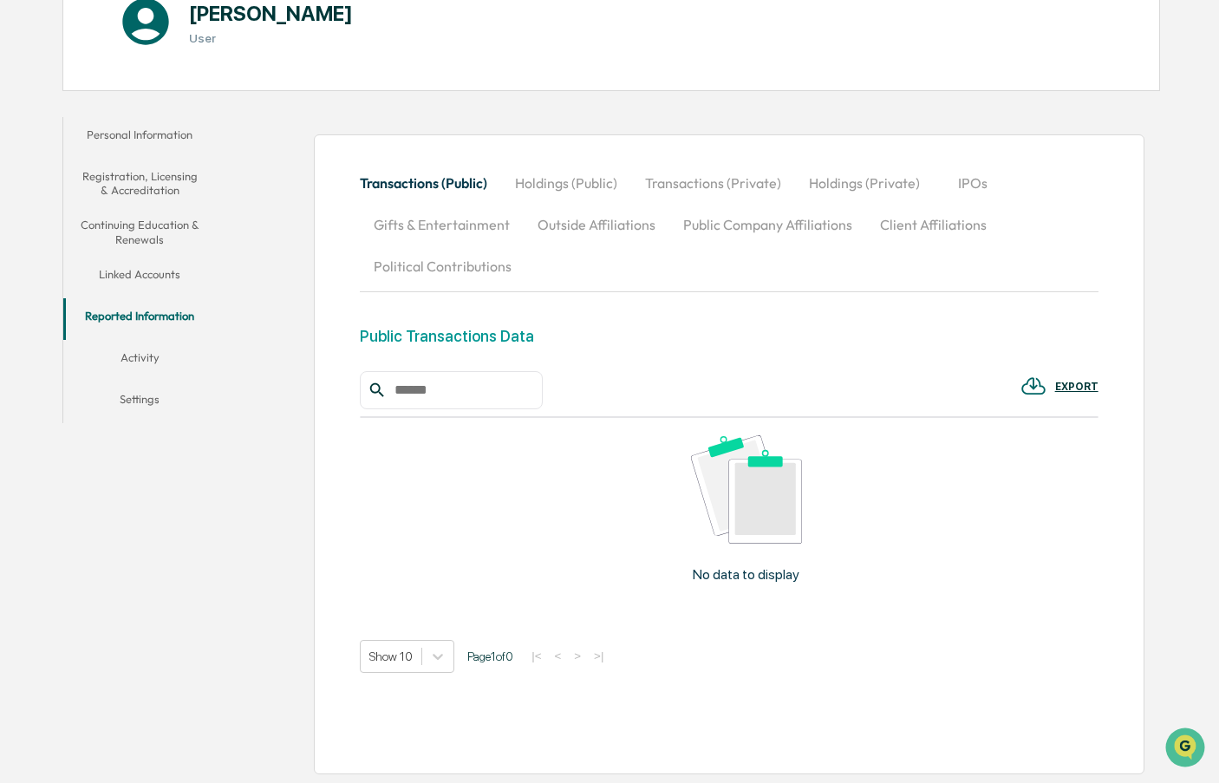
click at [124, 359] on button "Activity" at bounding box center [139, 361] width 153 height 42
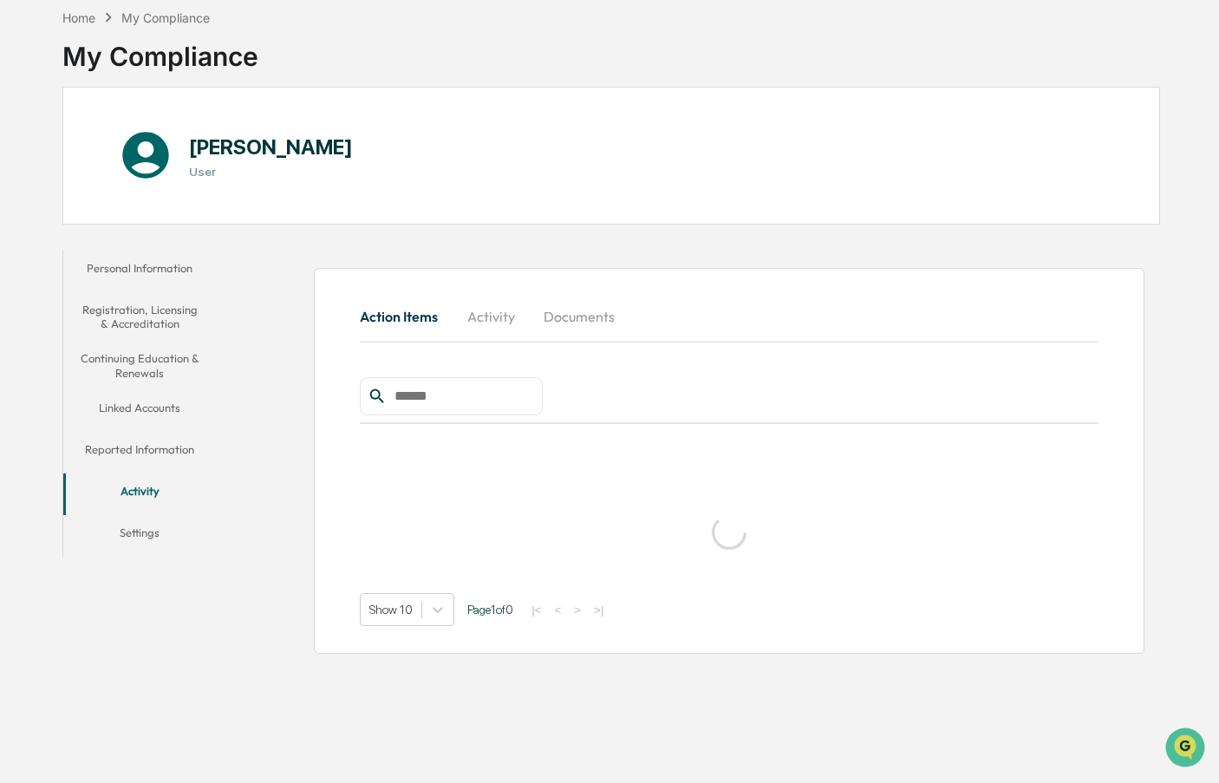
scroll to position [82, 0]
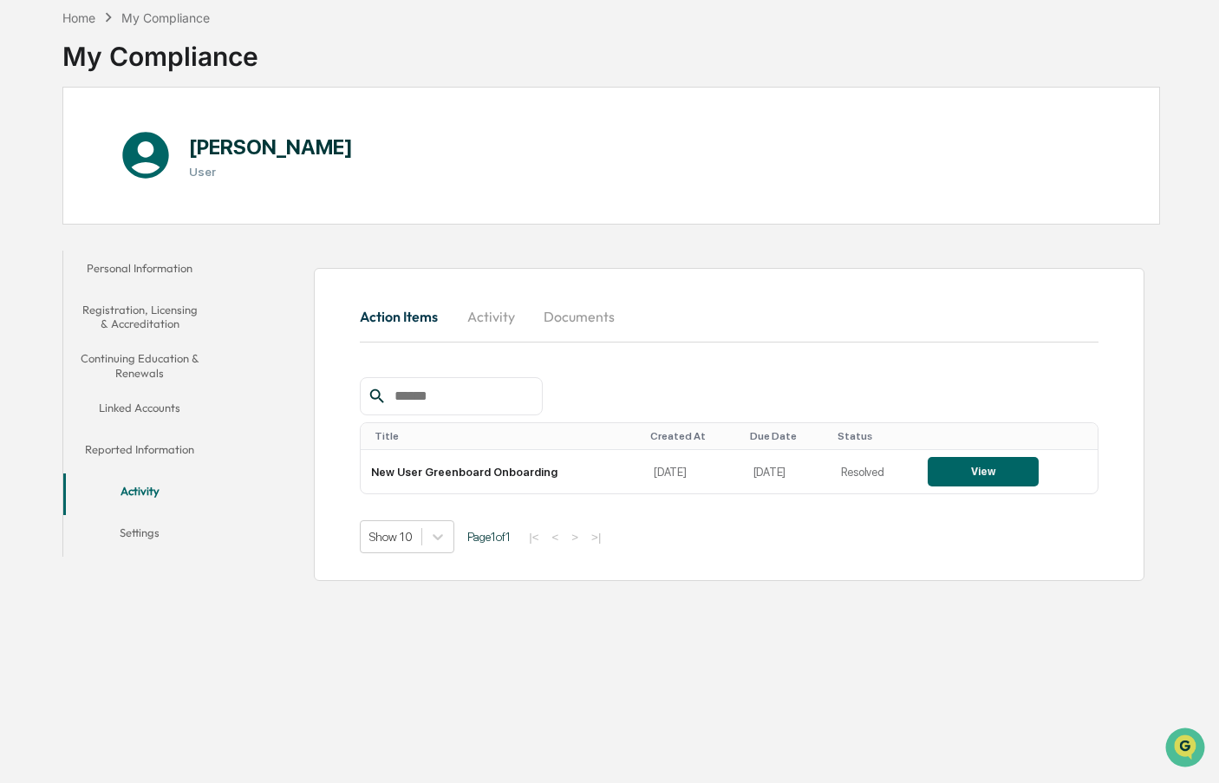
click at [147, 523] on button "Settings" at bounding box center [139, 536] width 153 height 42
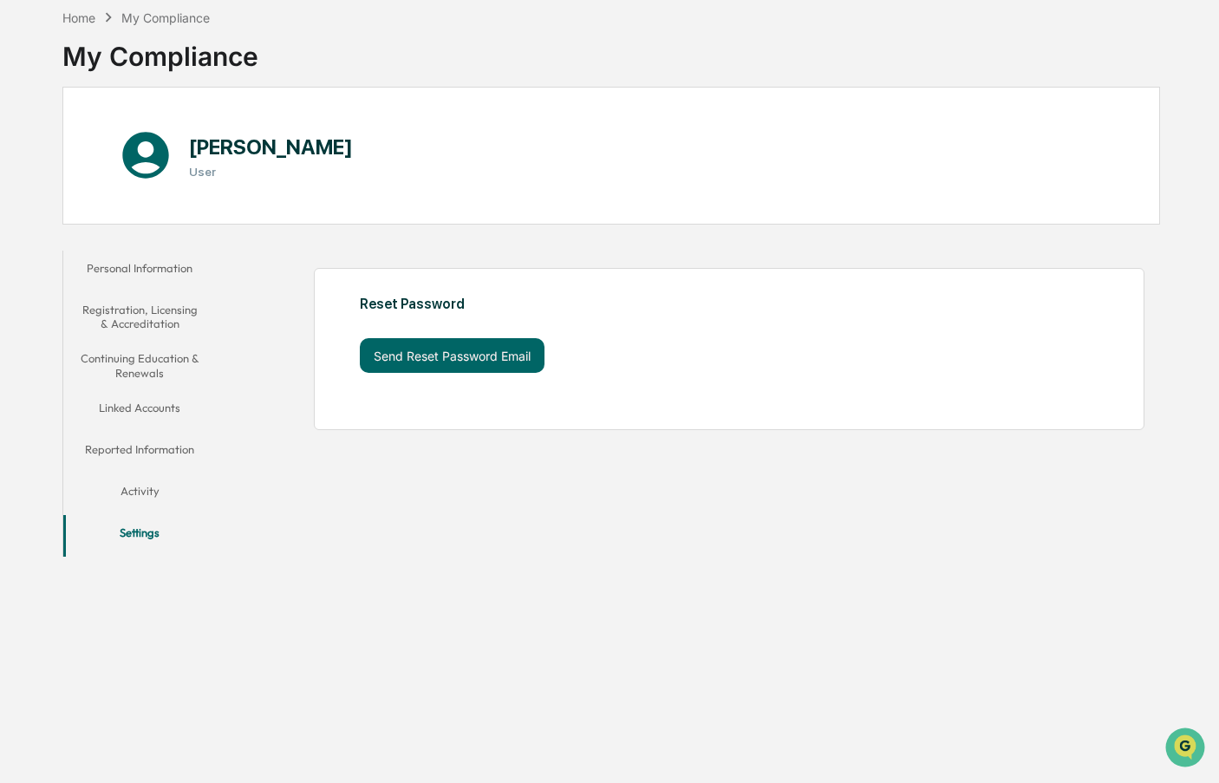
click at [160, 275] on button "Personal Information" at bounding box center [139, 272] width 153 height 42
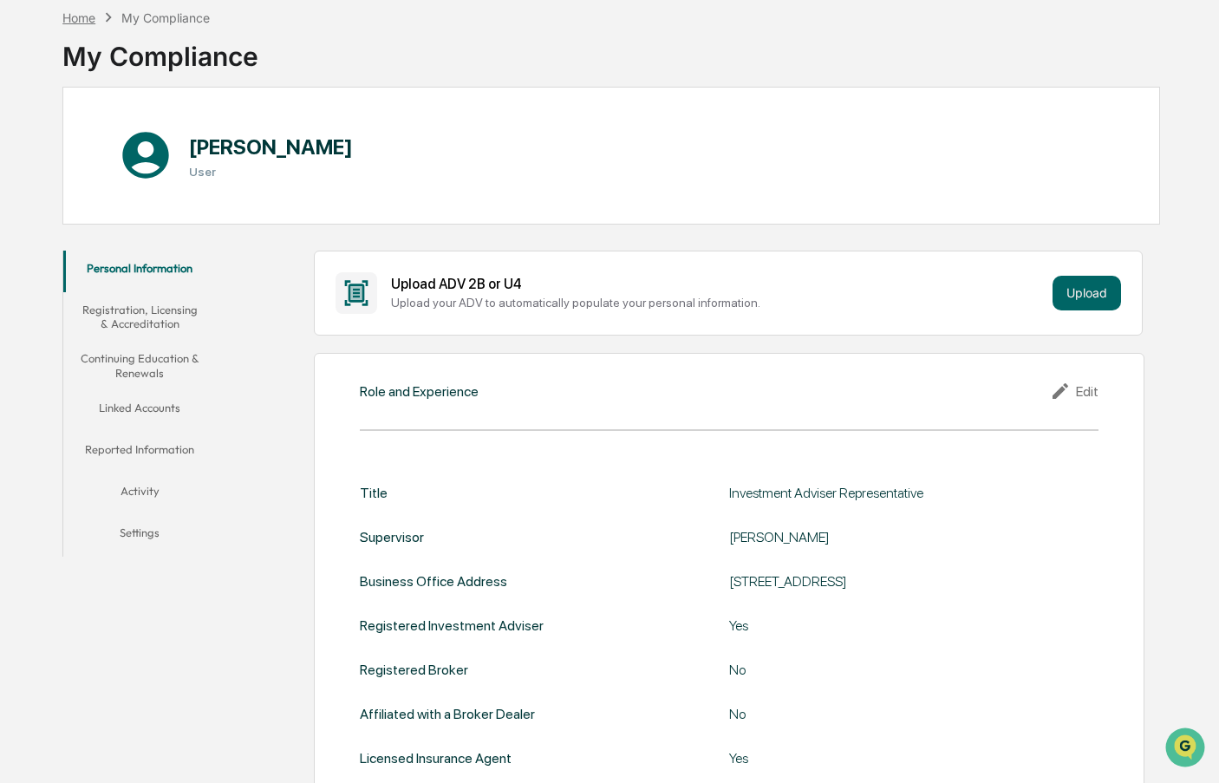
click at [90, 13] on div "Home" at bounding box center [78, 17] width 33 height 15
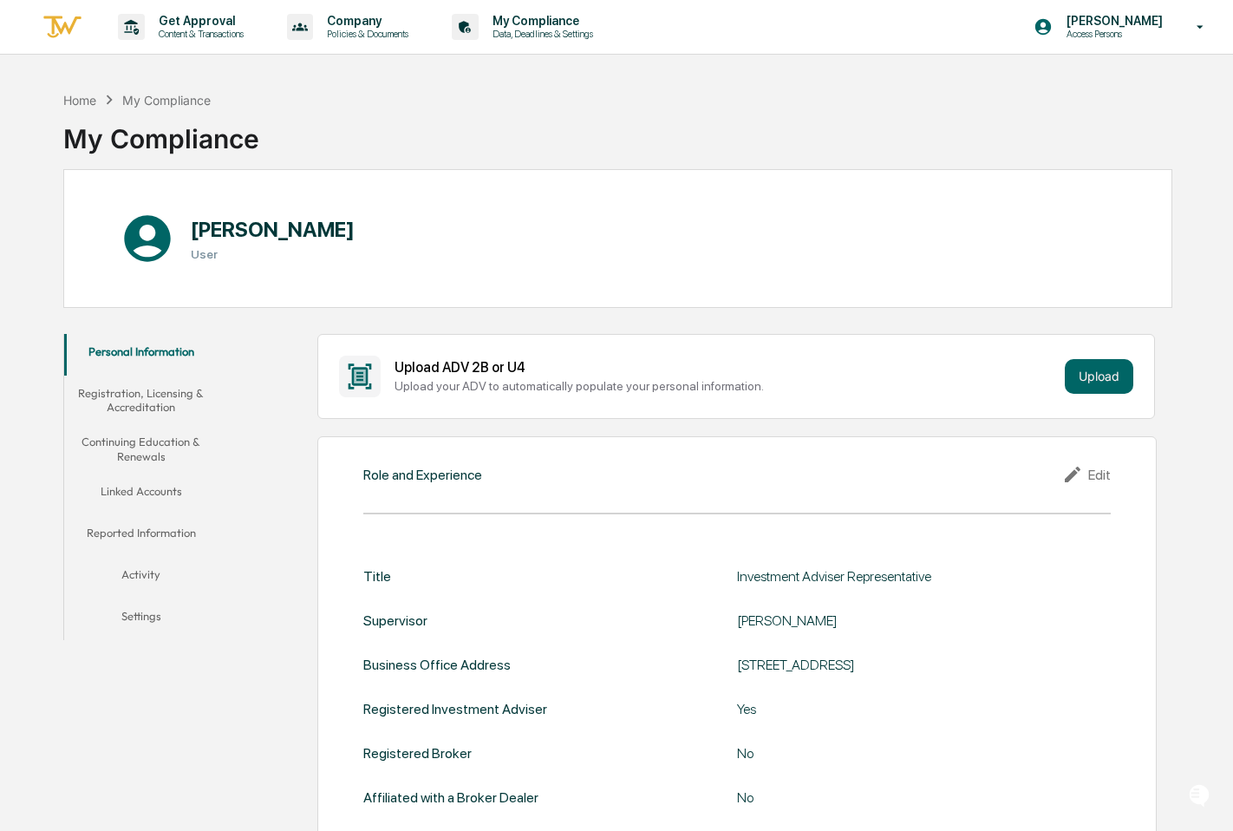
click at [1092, 464] on div "Edit" at bounding box center [1086, 474] width 49 height 21
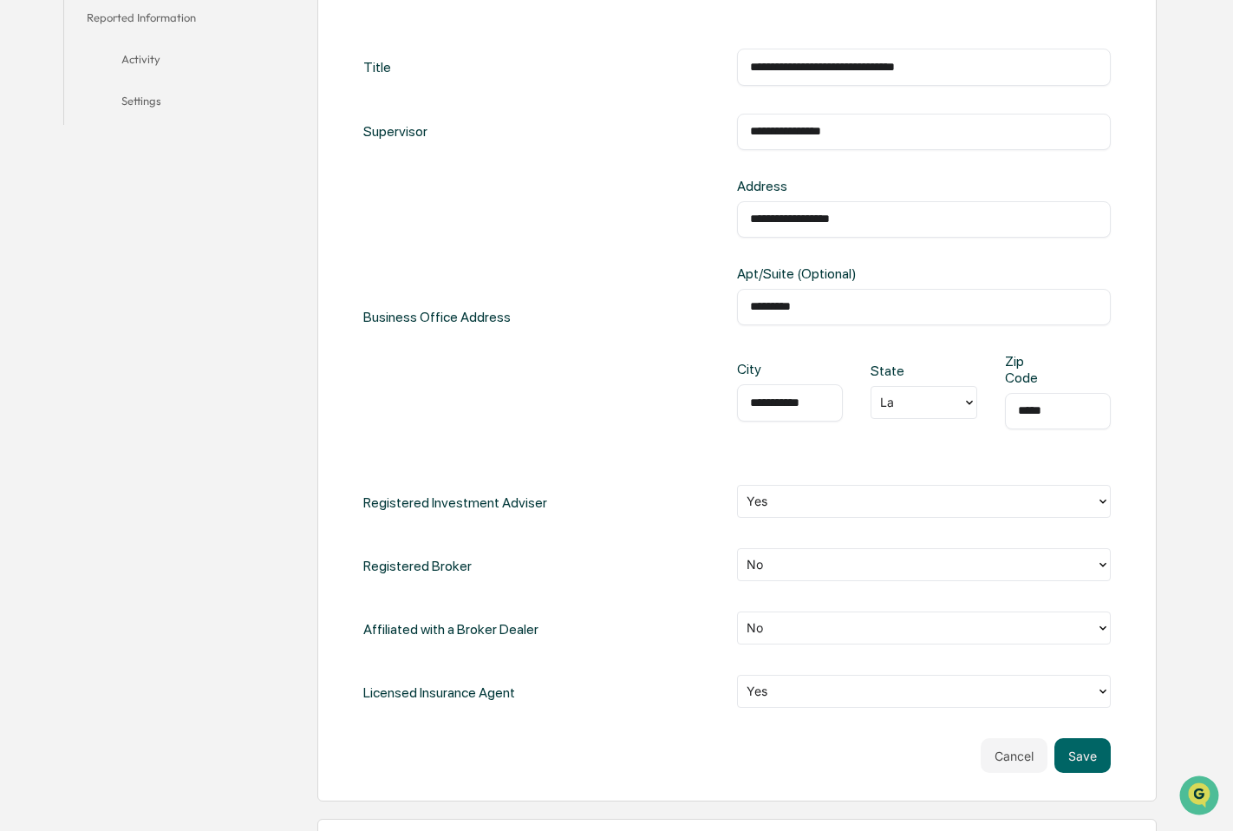
scroll to position [520, 0]
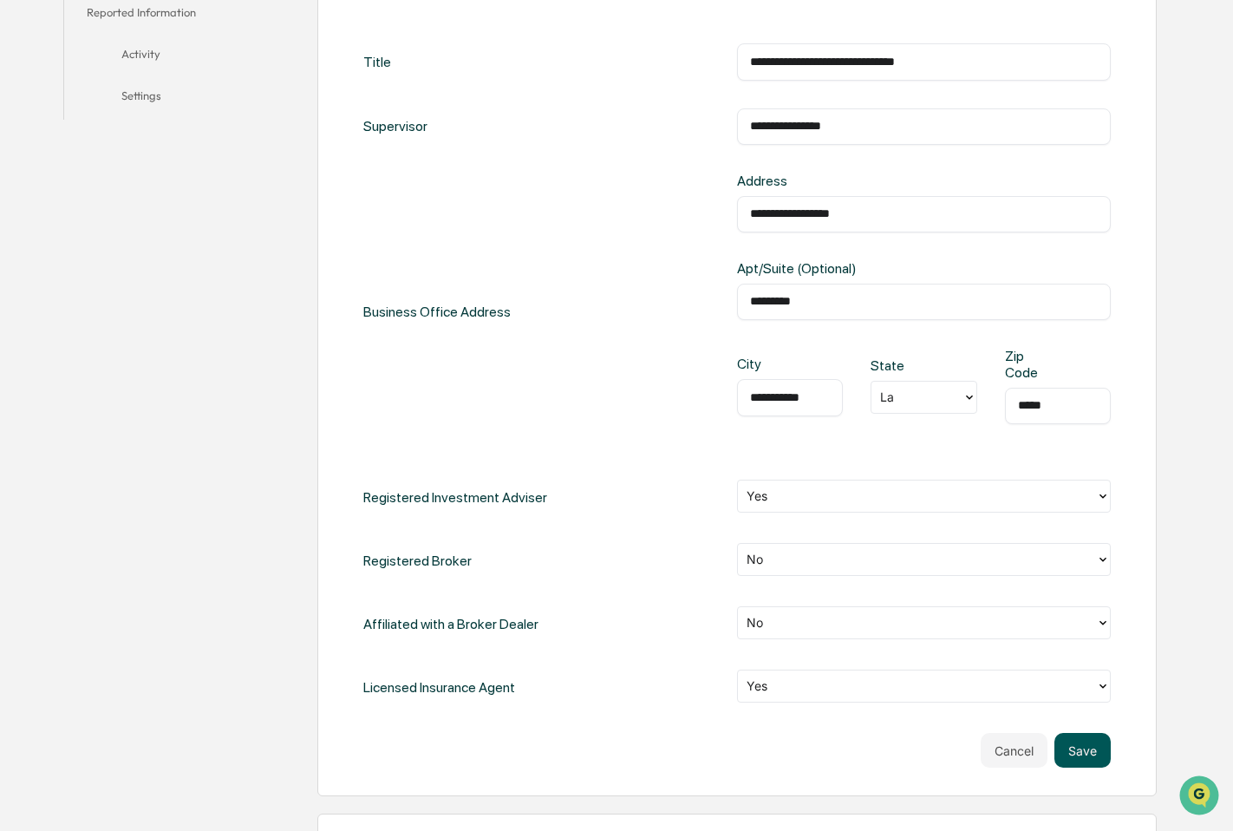
click at [1078, 755] on button "Save" at bounding box center [1083, 750] width 56 height 35
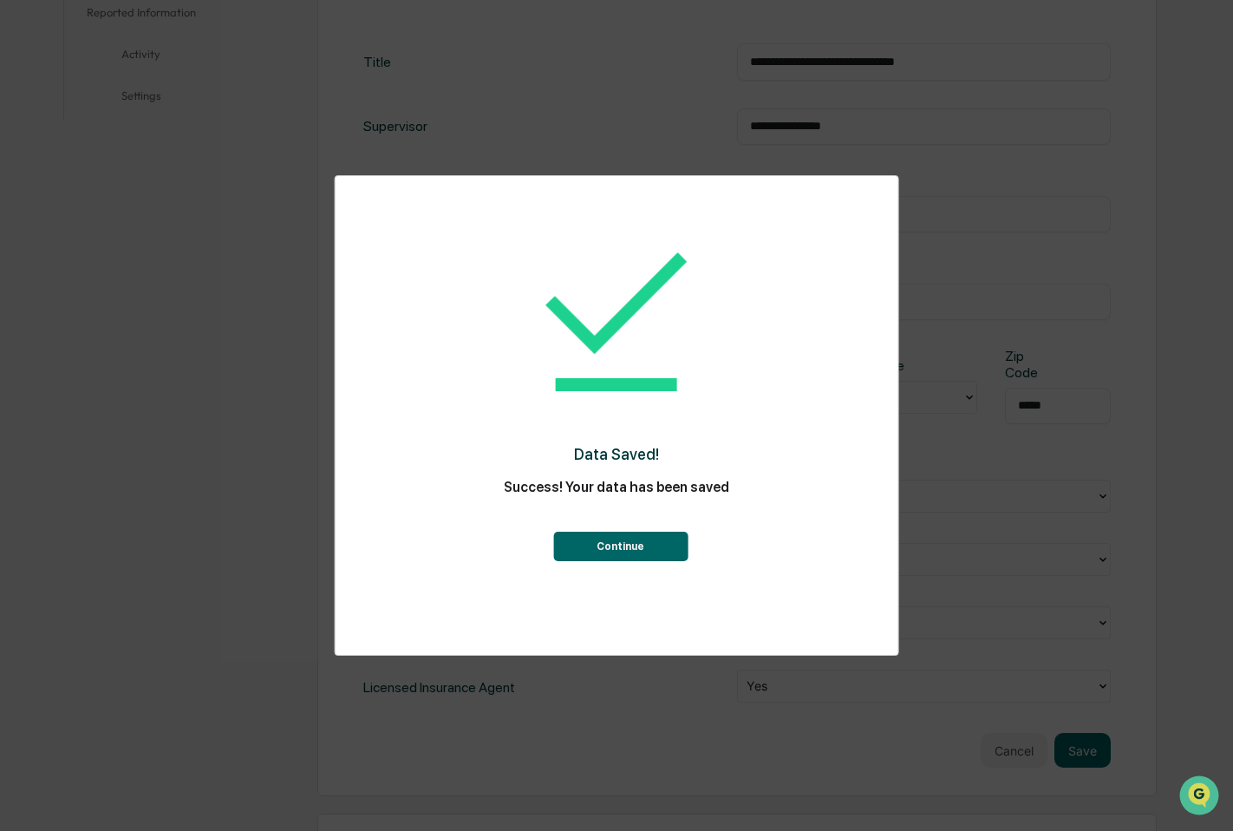
click at [665, 550] on button "Continue" at bounding box center [620, 546] width 134 height 29
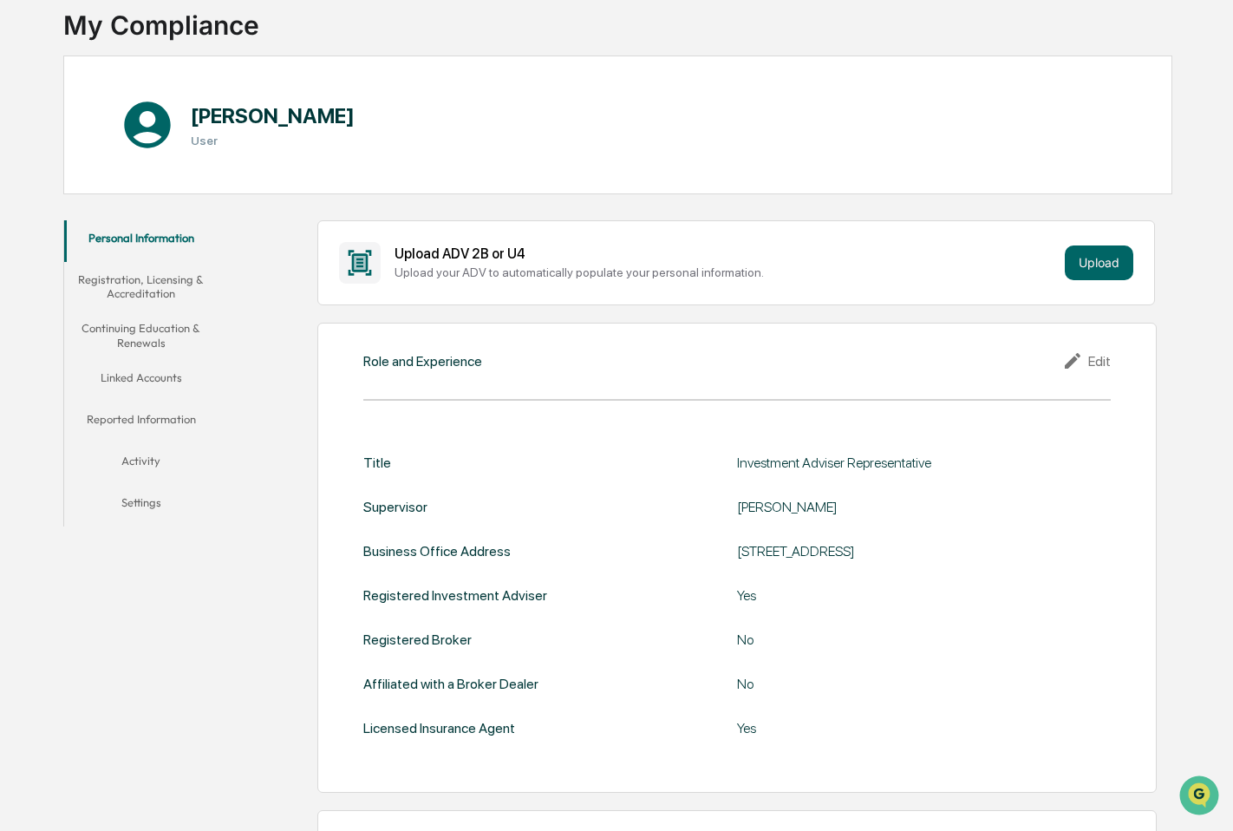
scroll to position [0, 0]
